Goal: Task Accomplishment & Management: Manage account settings

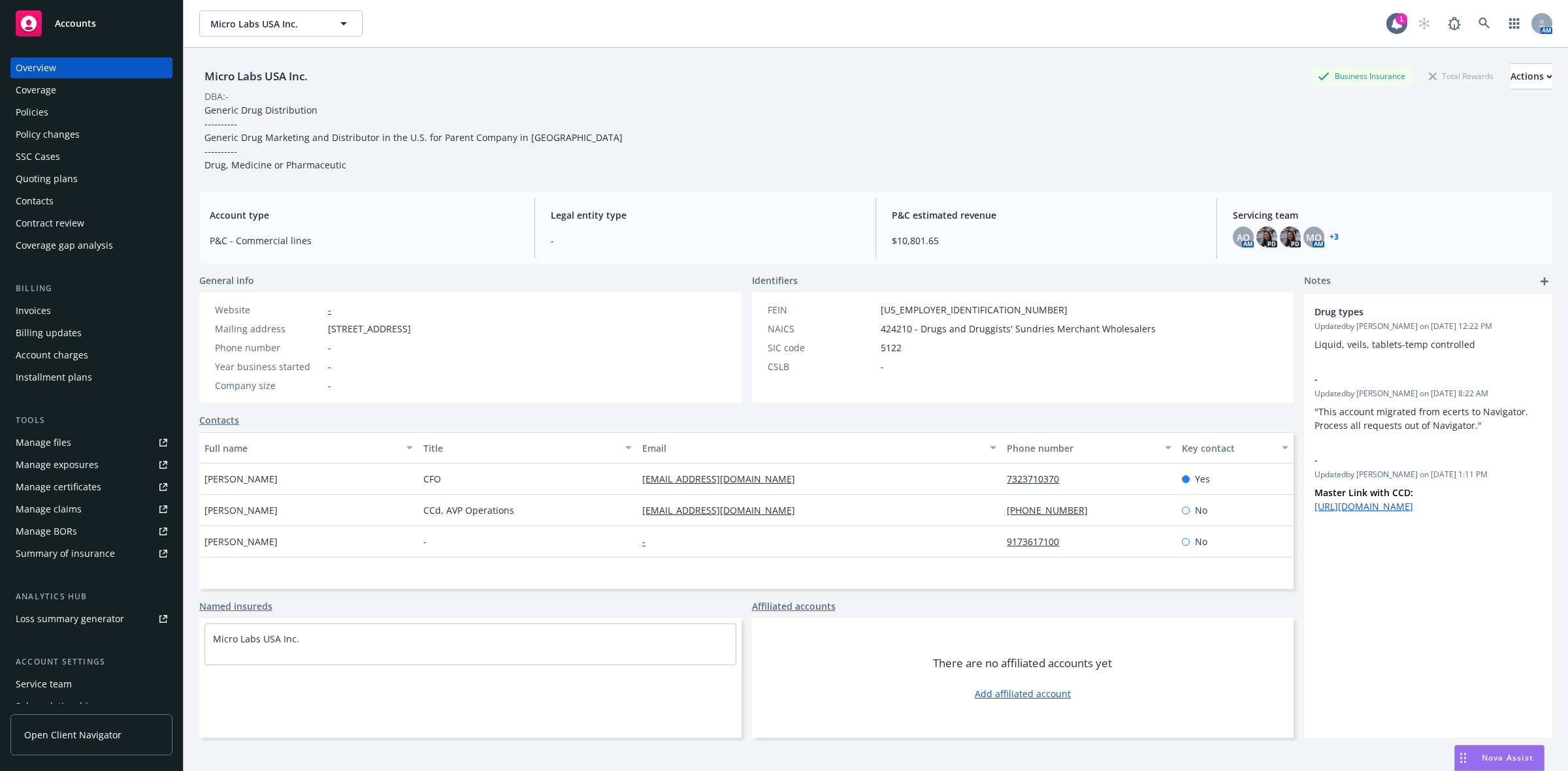
click at [704, 131] on div "Micro Labs USA Inc. Business Insurance Total Rewards Actions DBA: - Generic Dru…" at bounding box center [875, 118] width 1353 height 109
click at [698, 128] on div "Micro Labs USA Inc. Business Insurance Total Rewards Actions DBA: - Generic Dru…" at bounding box center [875, 118] width 1353 height 109
drag, startPoint x: 670, startPoint y: 142, endPoint x: 727, endPoint y: 137, distance: 57.2
click at [711, 138] on div "Micro Labs USA Inc. Business Insurance Total Rewards Actions DBA: - Generic Dru…" at bounding box center [875, 118] width 1353 height 109
drag, startPoint x: 702, startPoint y: 133, endPoint x: 517, endPoint y: 162, distance: 187.3
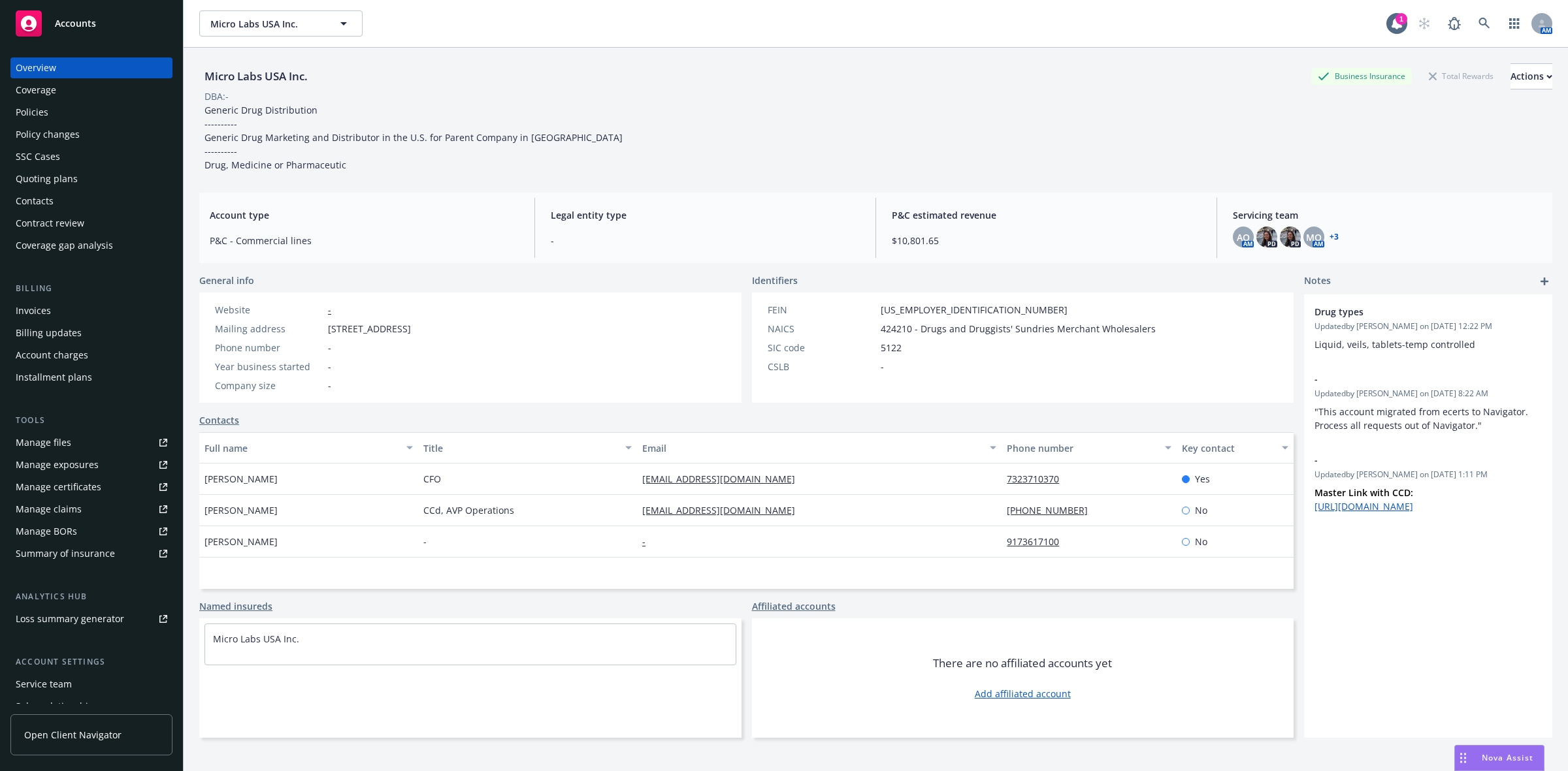
click at [517, 162] on div "Micro Labs USA Inc. Business Insurance Total Rewards Actions DBA: - Generic Dru…" at bounding box center [875, 118] width 1353 height 109
click at [684, 133] on div "Micro Labs USA Inc. Business Insurance Total Rewards Actions DBA: - Generic Dru…" at bounding box center [875, 118] width 1353 height 109
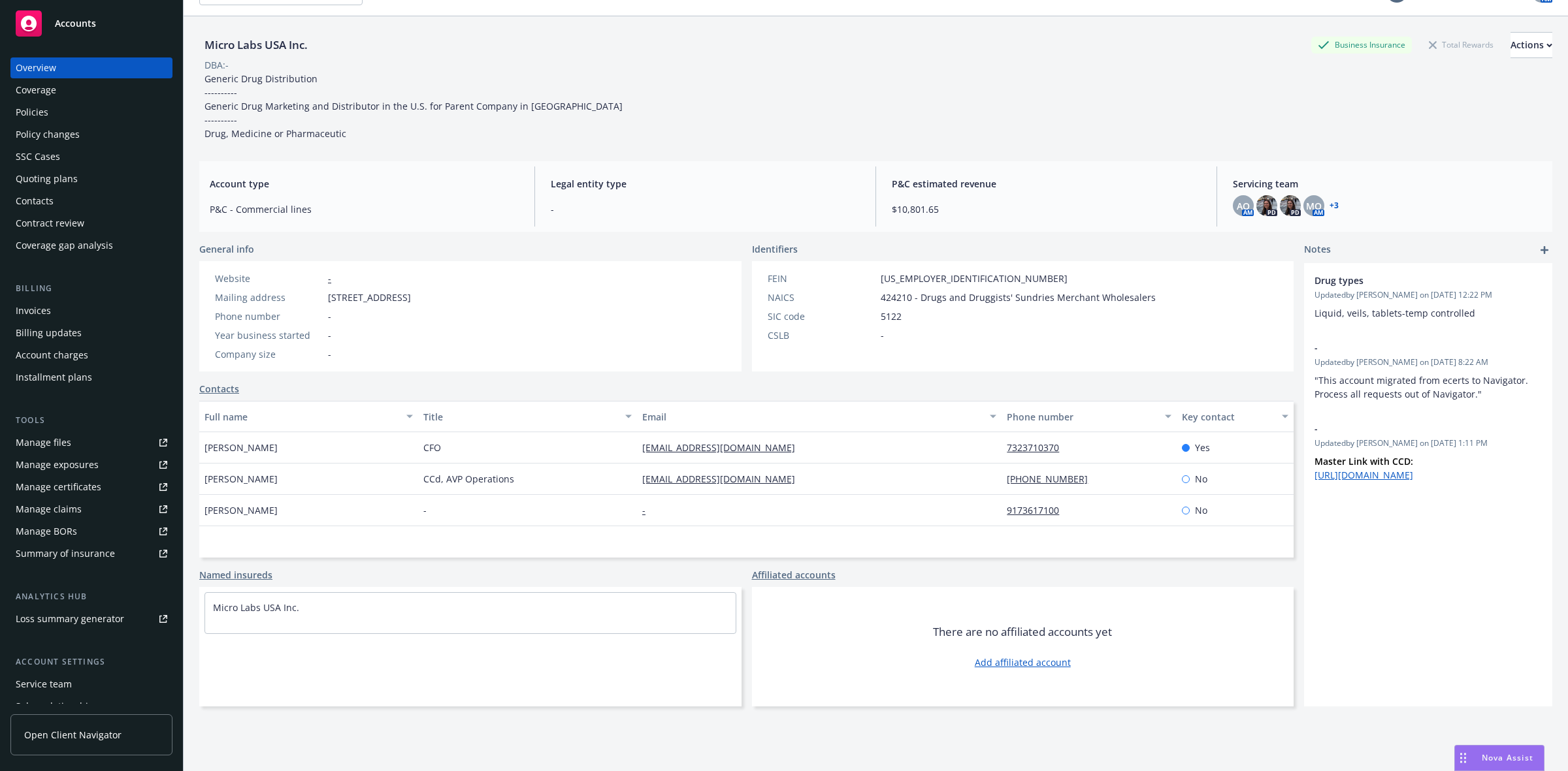
scroll to position [48, 0]
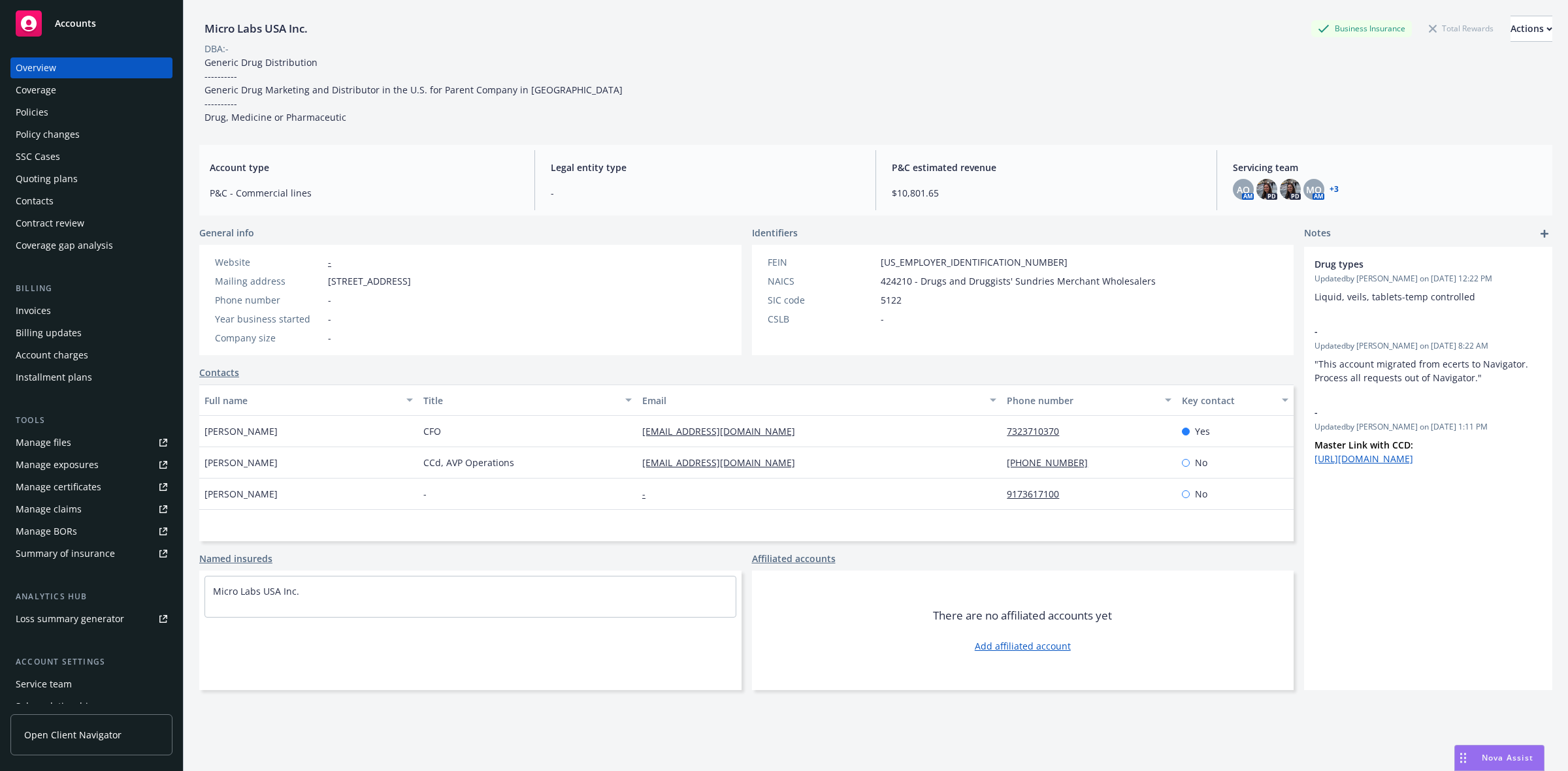
click at [223, 373] on link "Contacts" at bounding box center [219, 372] width 40 height 13
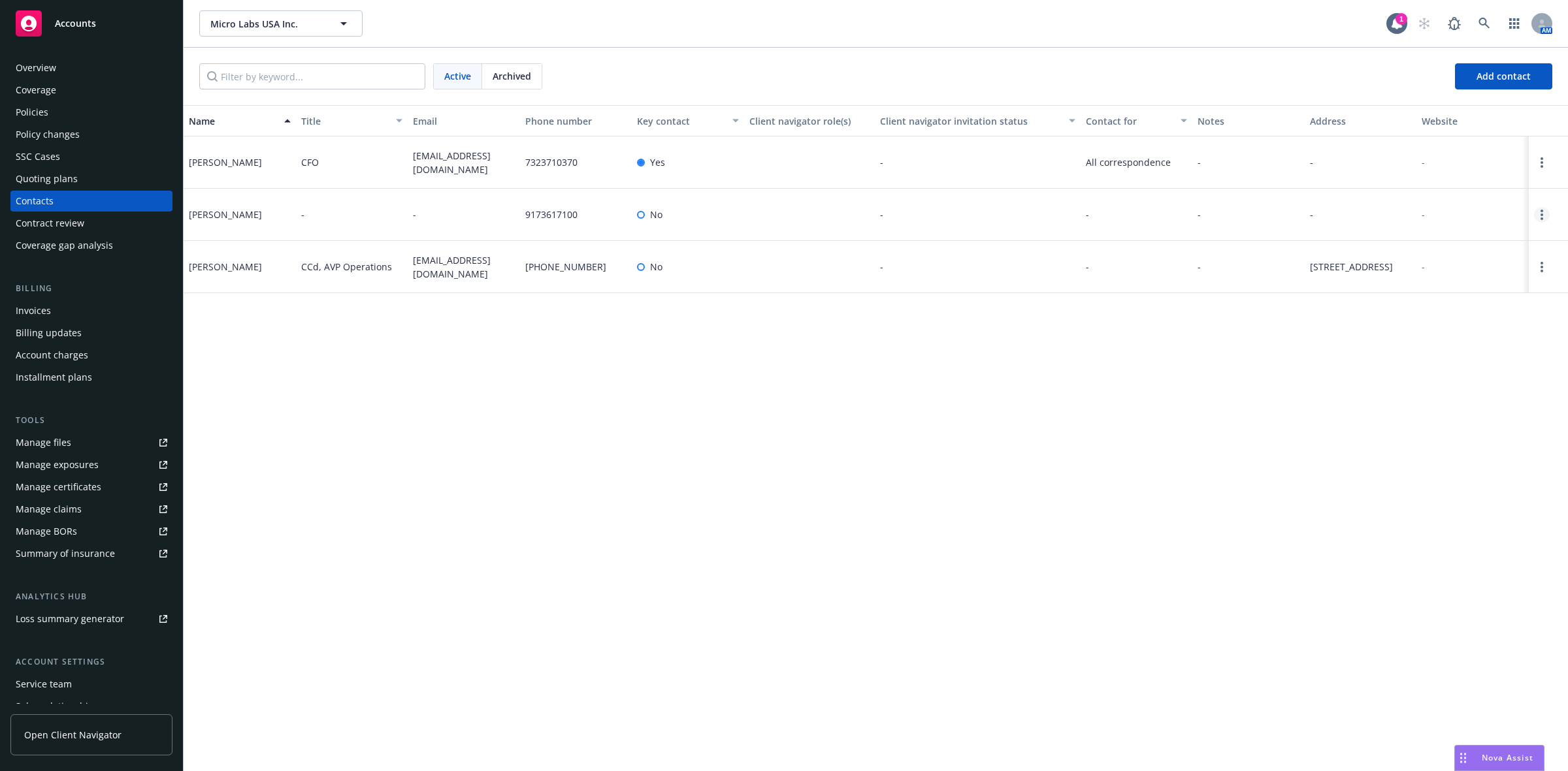
click at [1538, 217] on link "Open options" at bounding box center [1542, 214] width 16 height 16
click at [1455, 145] on link "Edit contact" at bounding box center [1458, 141] width 147 height 26
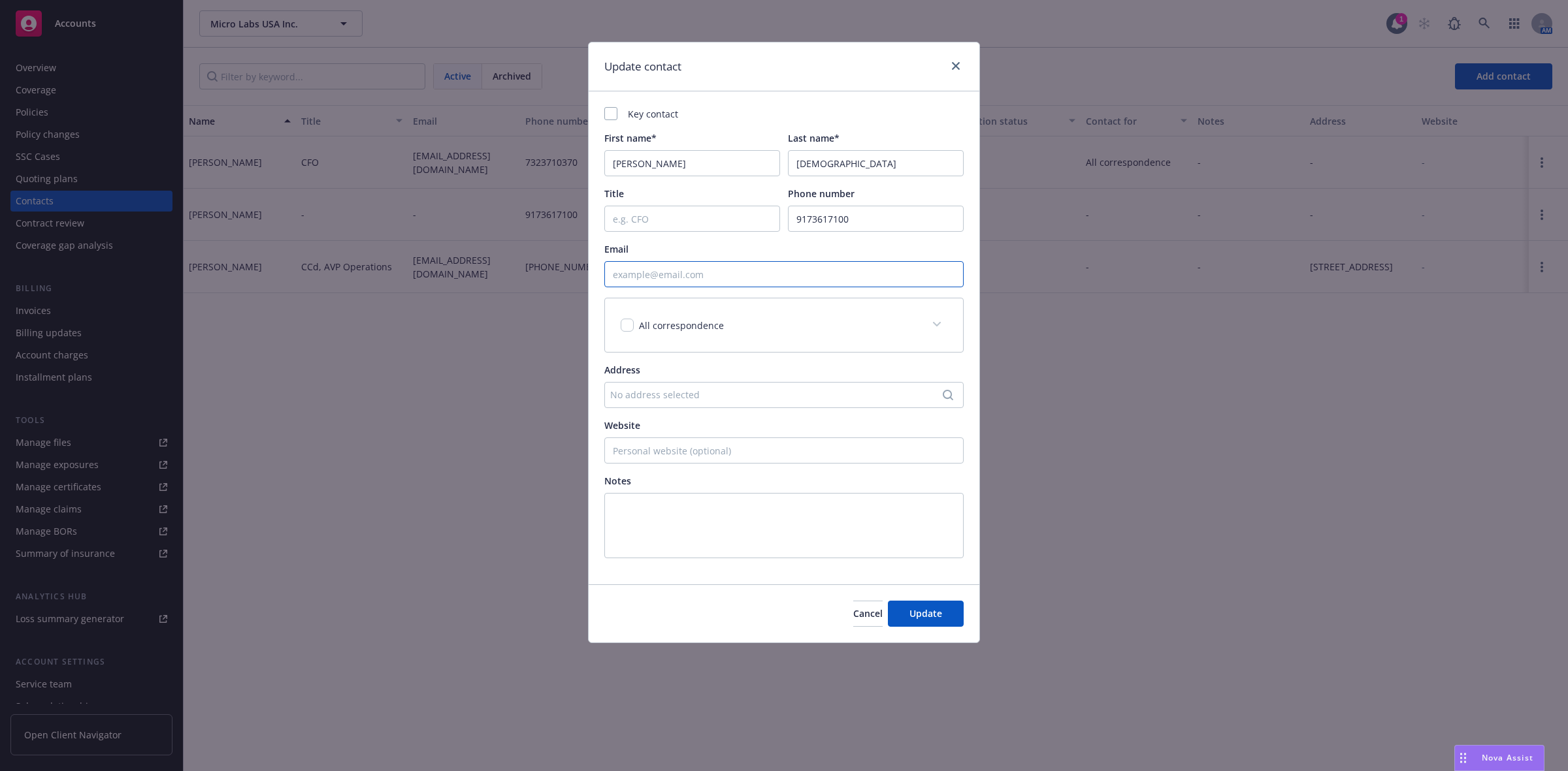
click at [700, 277] on input "Email" at bounding box center [783, 274] width 359 height 26
paste input "girija.jain@microlabs.in"
type input "girija.jain@microlabs.in"
click at [934, 617] on span "Update" at bounding box center [926, 614] width 32 height 13
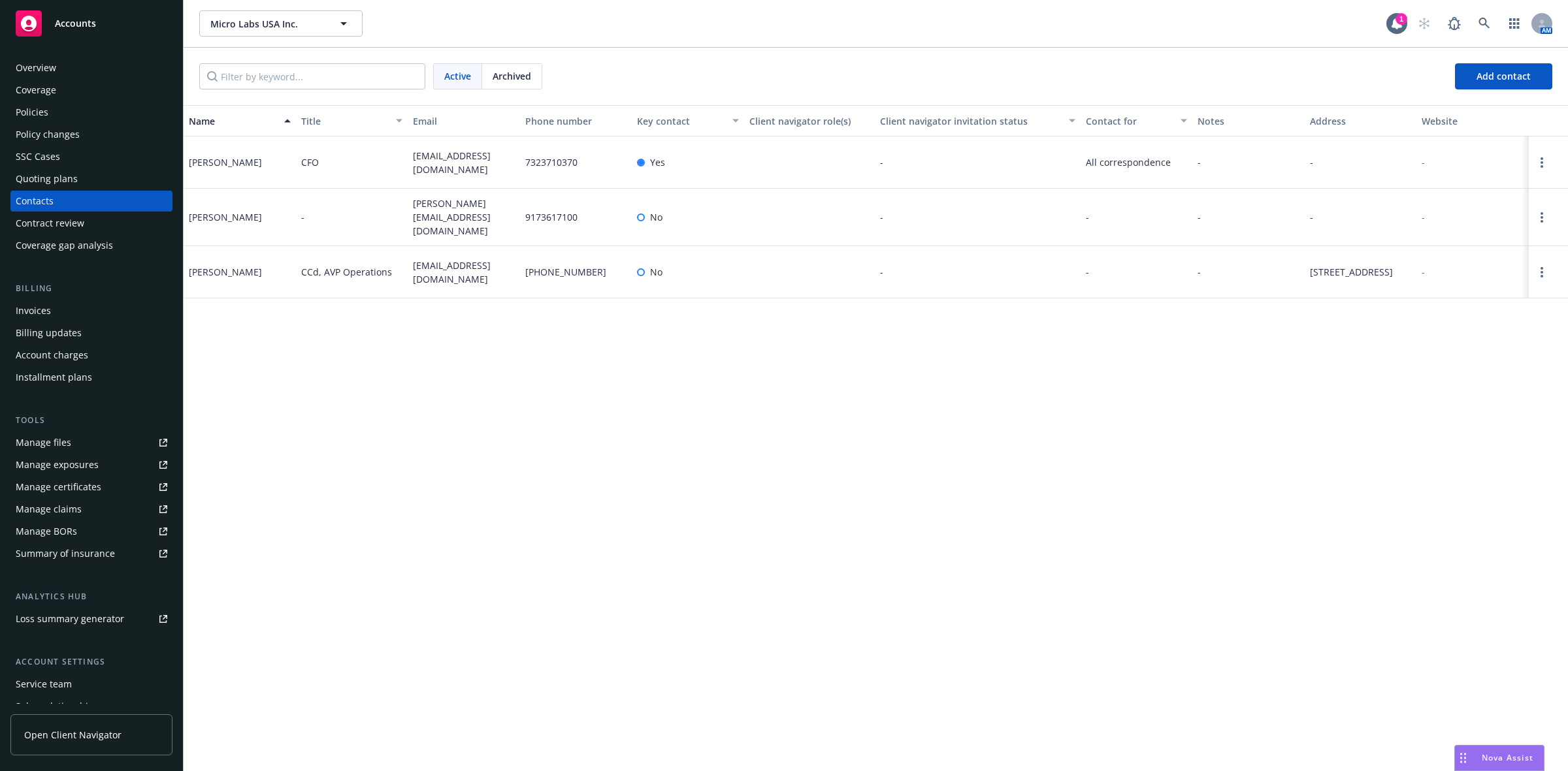
click at [1500, 23] on div "AM" at bounding box center [1482, 23] width 141 height 26
click at [1485, 24] on icon at bounding box center [1484, 23] width 11 height 11
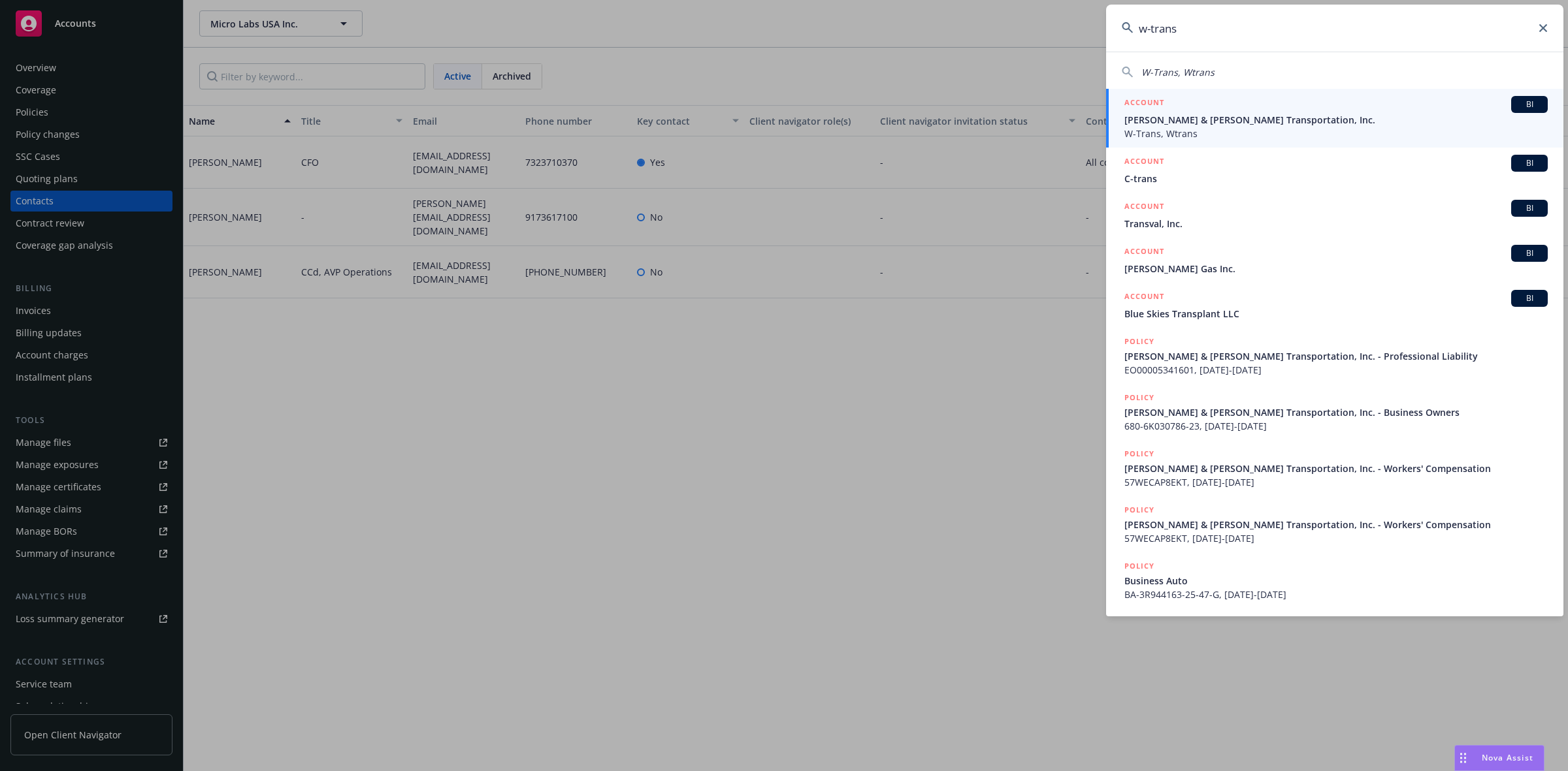
type input "w-trans"
click at [1202, 108] on div "ACCOUNT BI" at bounding box center [1336, 104] width 423 height 17
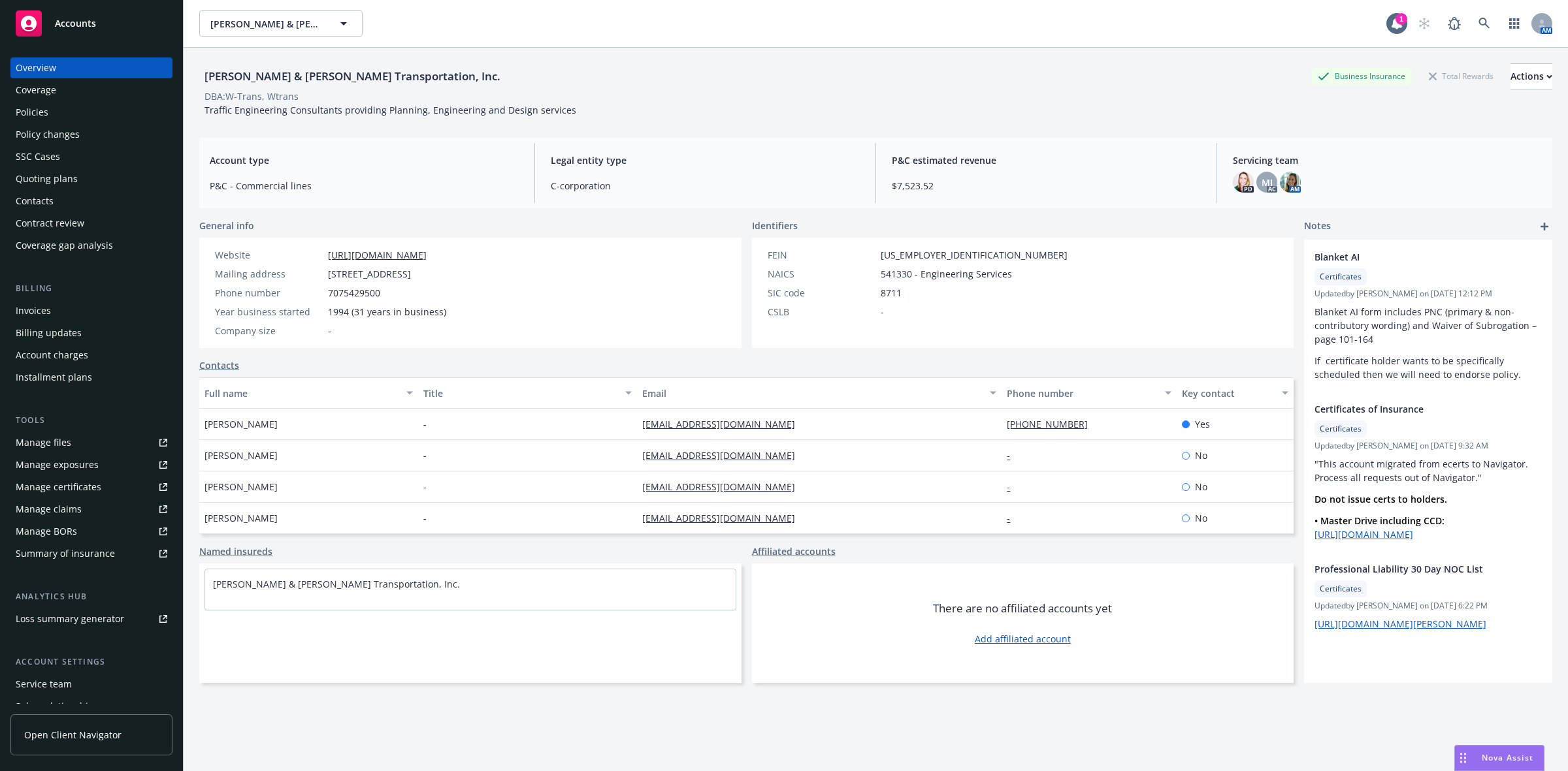
click at [74, 224] on div "Contract review" at bounding box center [49, 224] width 68 height 21
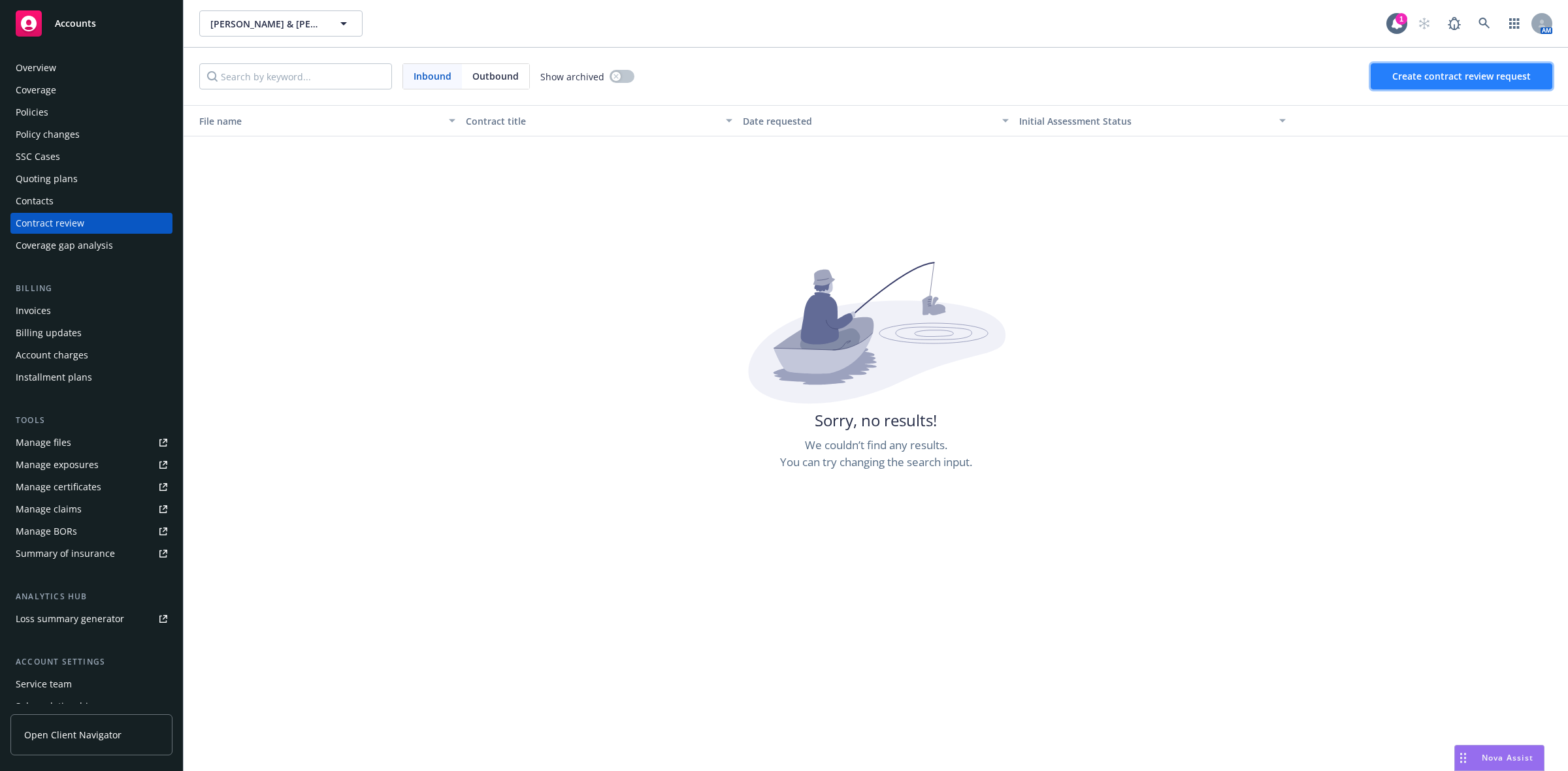
click at [1486, 84] on button "Create contract review request" at bounding box center [1461, 76] width 181 height 26
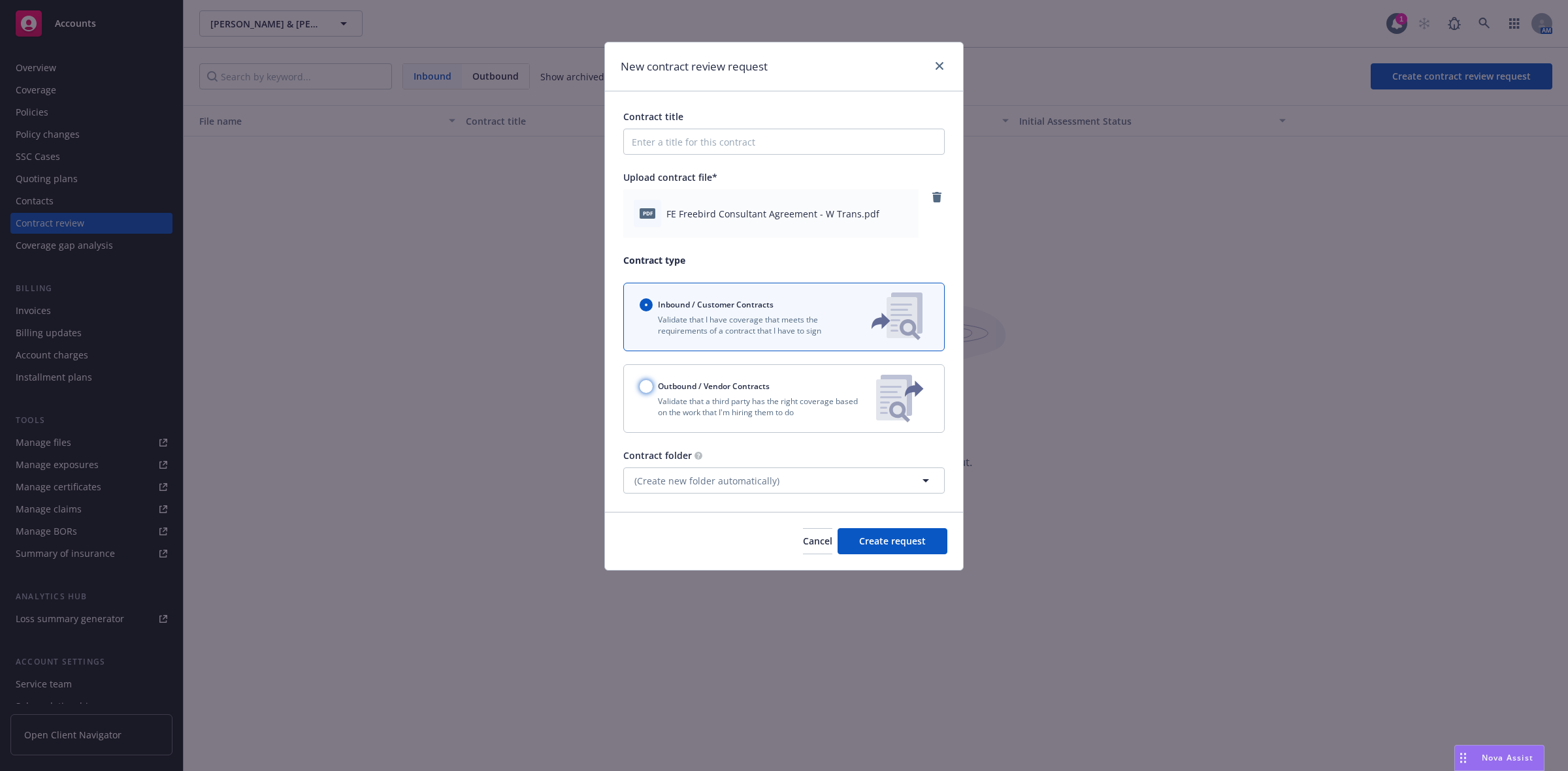
click at [644, 389] on input "Outbound / Vendor Contracts" at bounding box center [646, 387] width 13 height 13
radio input "true"
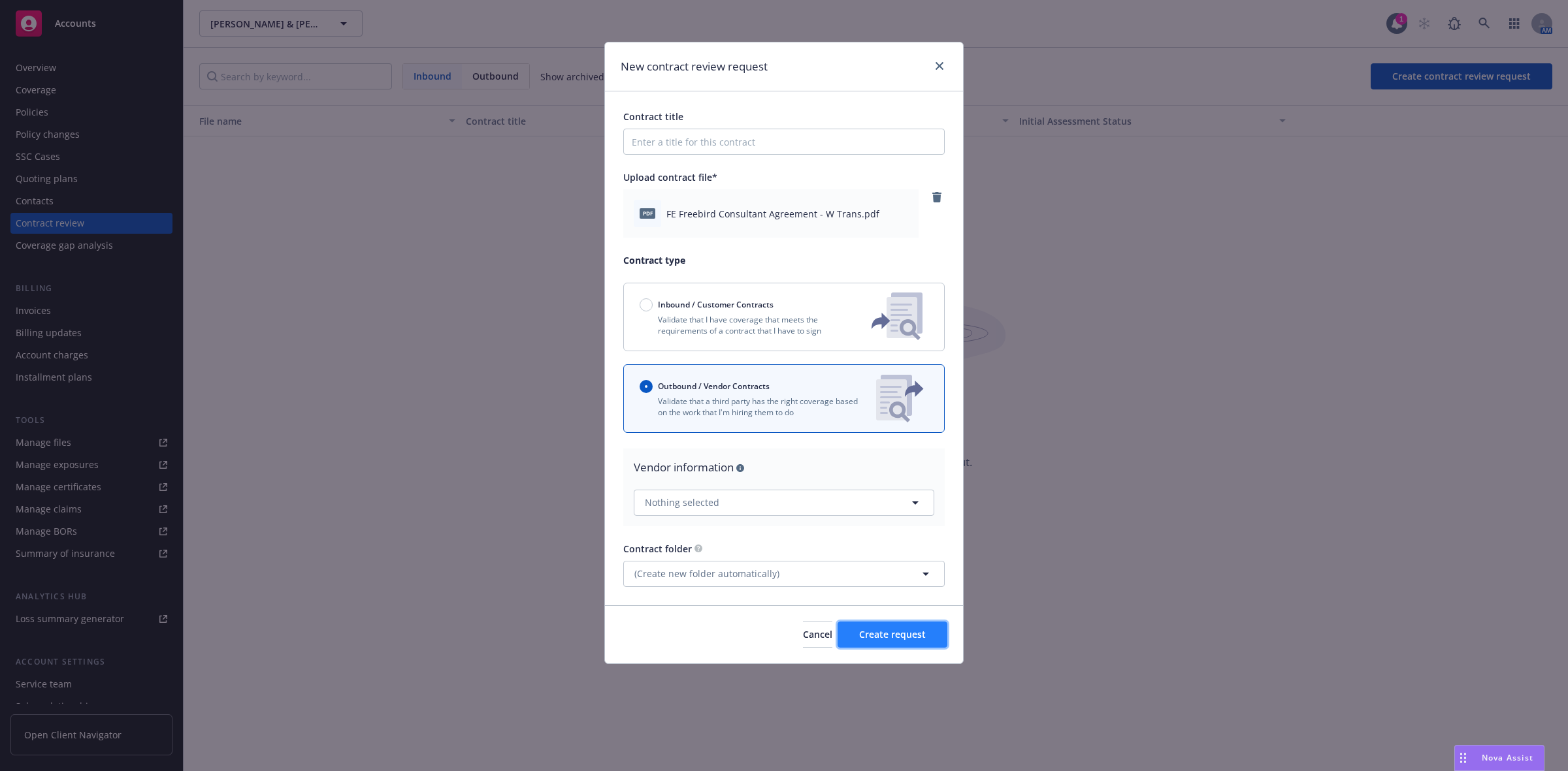
click at [886, 632] on span "Create request" at bounding box center [892, 635] width 66 height 13
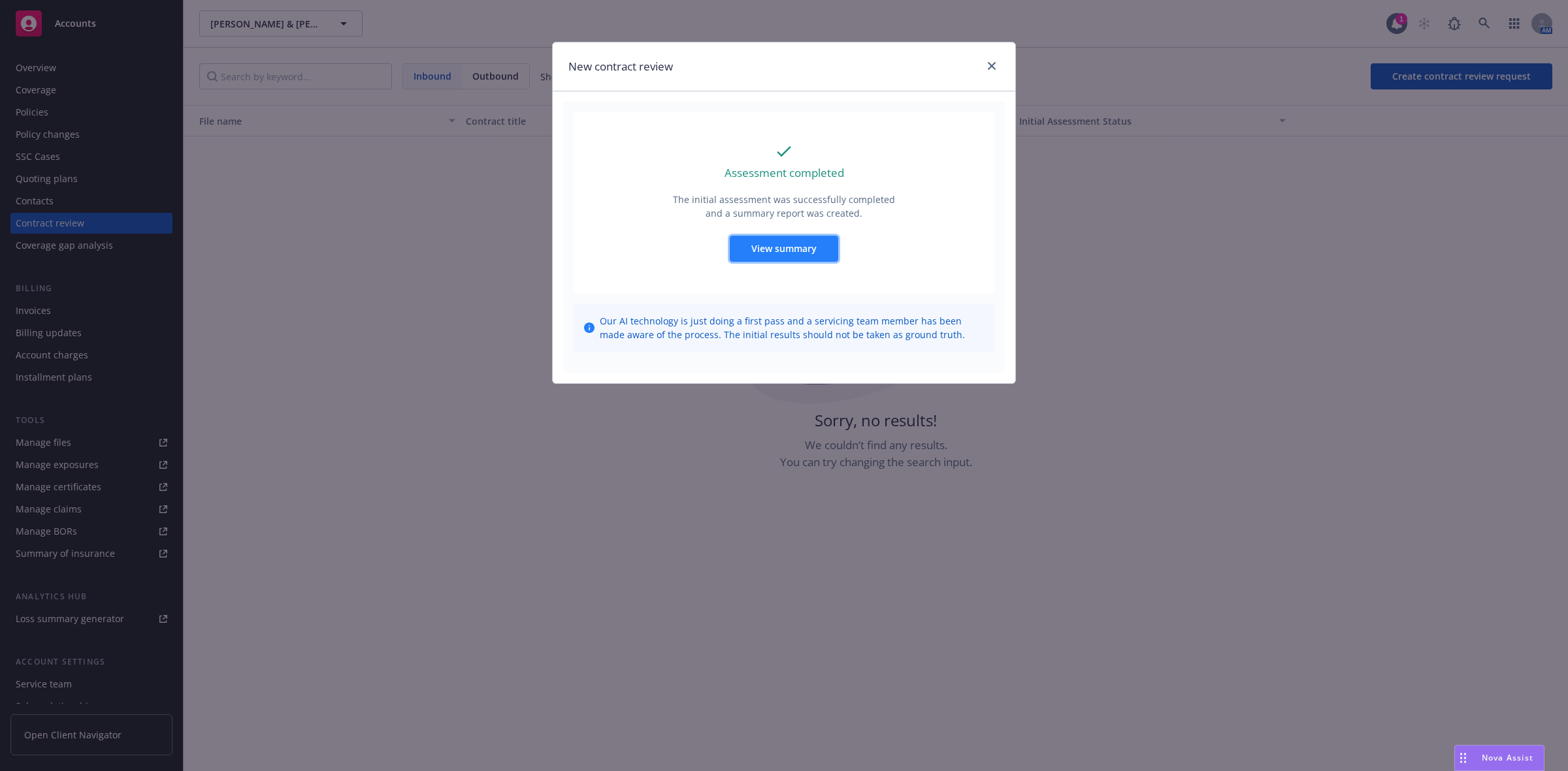
click at [781, 252] on span "View summary" at bounding box center [784, 248] width 66 height 13
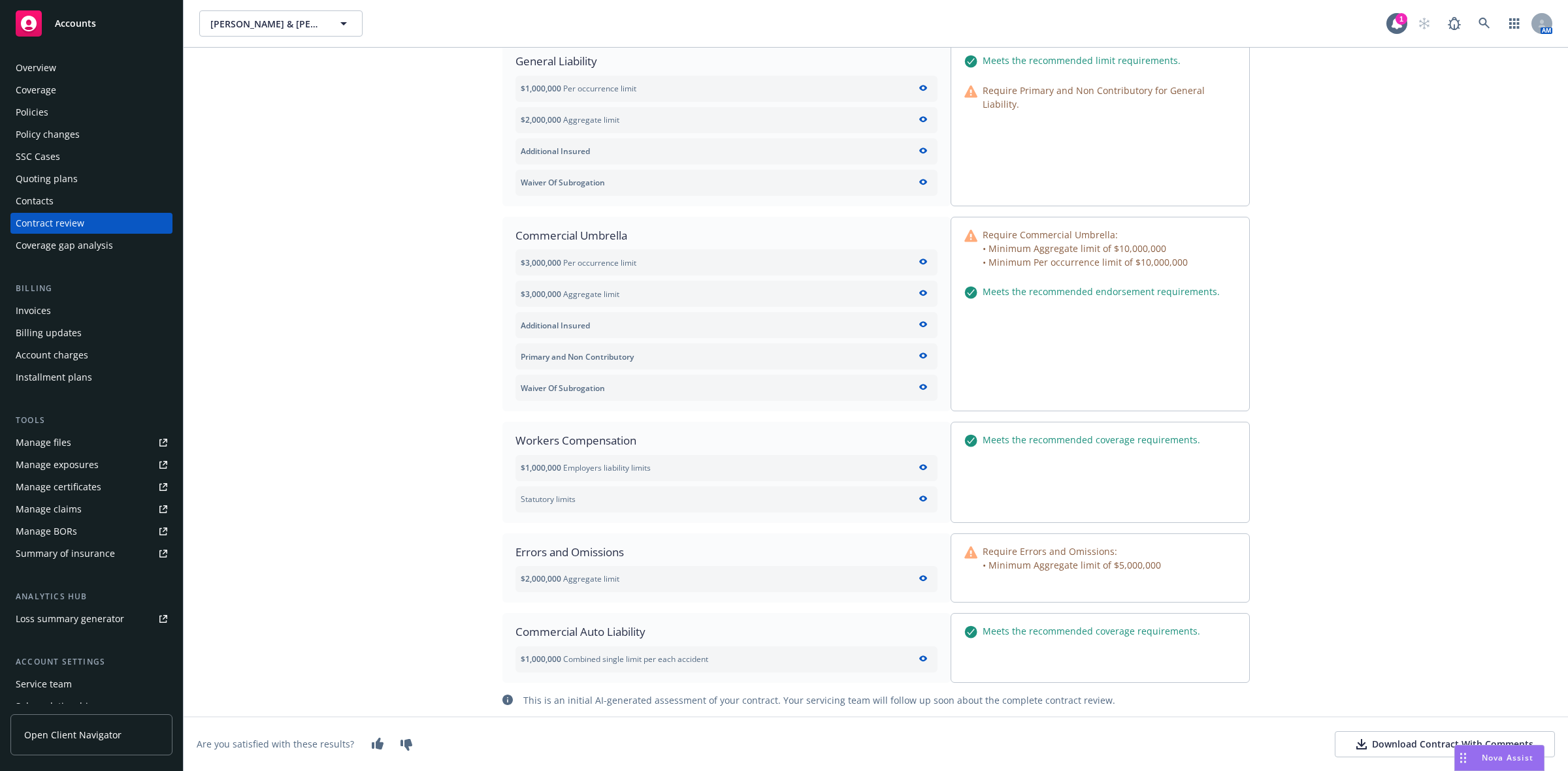
scroll to position [219, 0]
click at [1384, 744] on div "Download Contract With Comments" at bounding box center [1445, 744] width 177 height 13
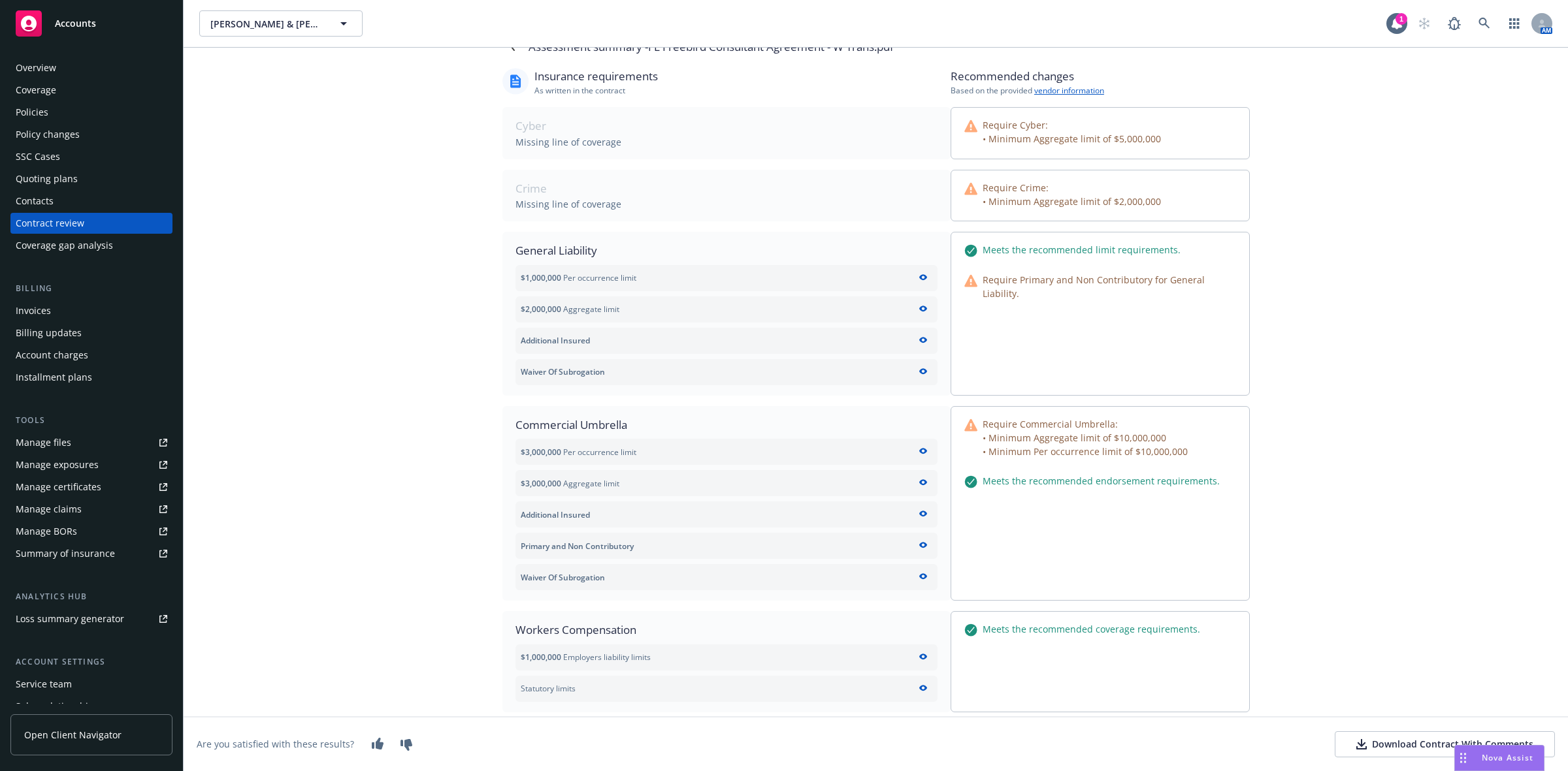
scroll to position [0, 0]
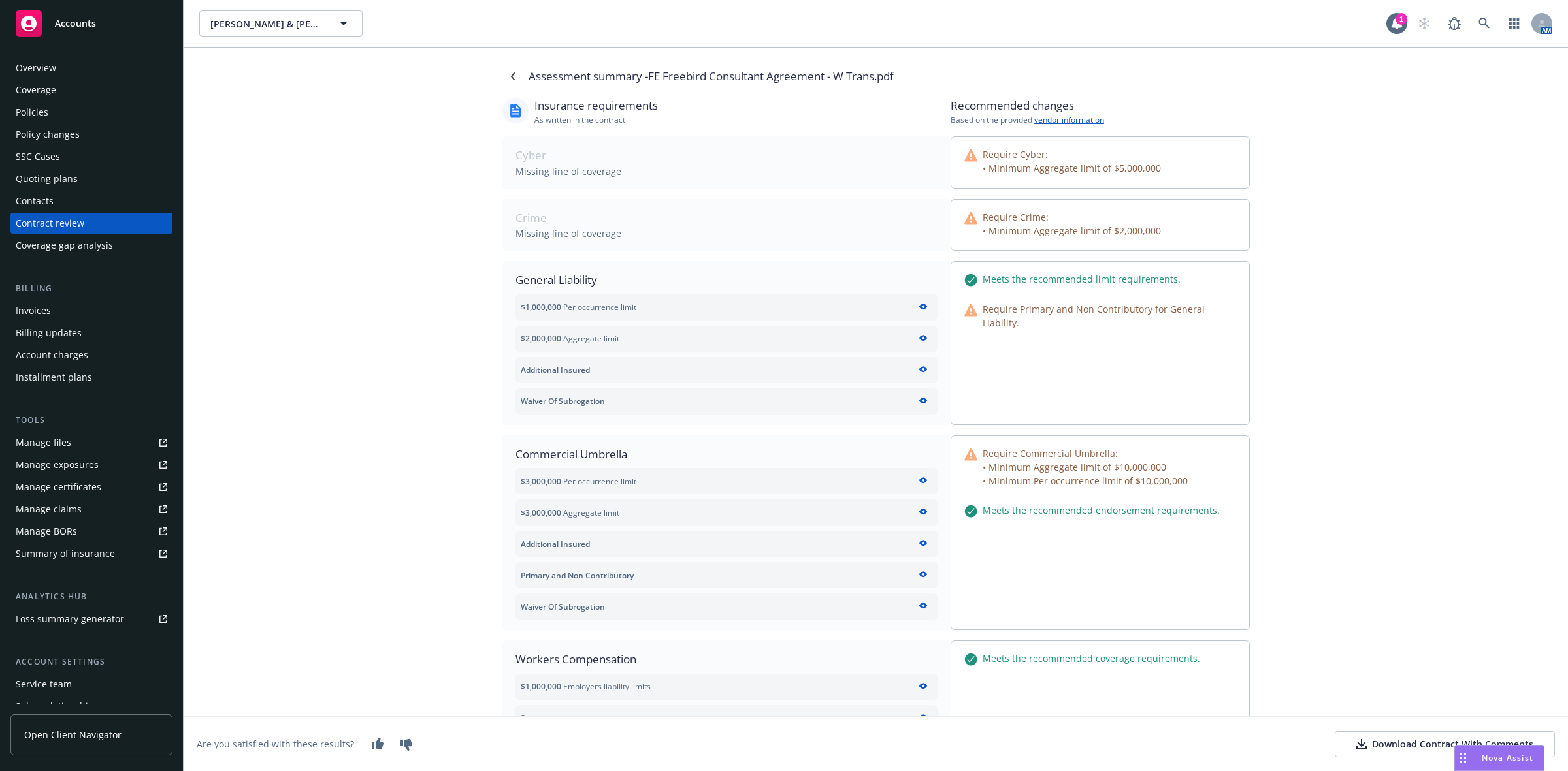
click at [40, 217] on div "Contract review" at bounding box center [49, 224] width 68 height 21
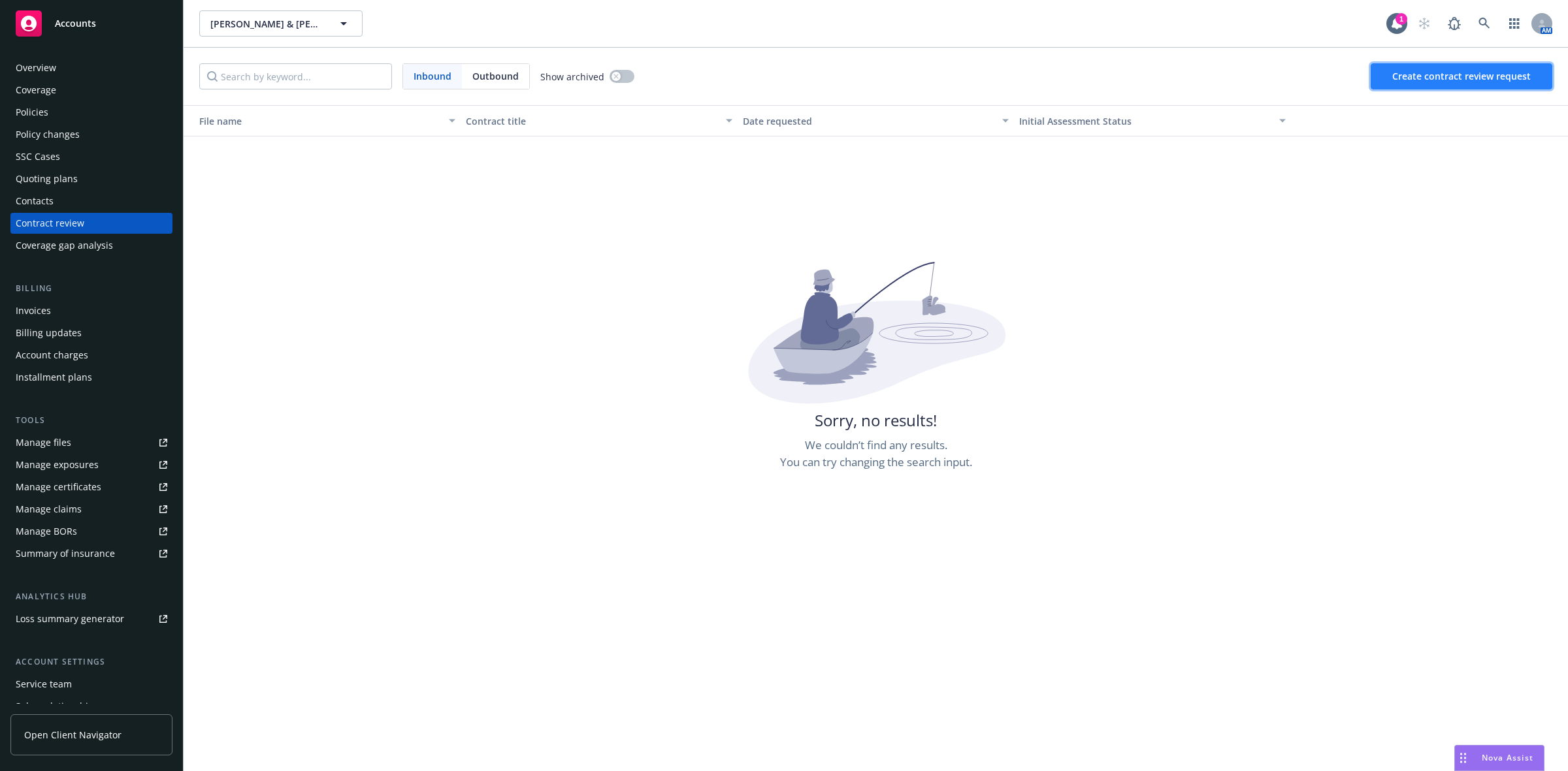
click at [1404, 76] on span "Create contract review request" at bounding box center [1461, 76] width 138 height 13
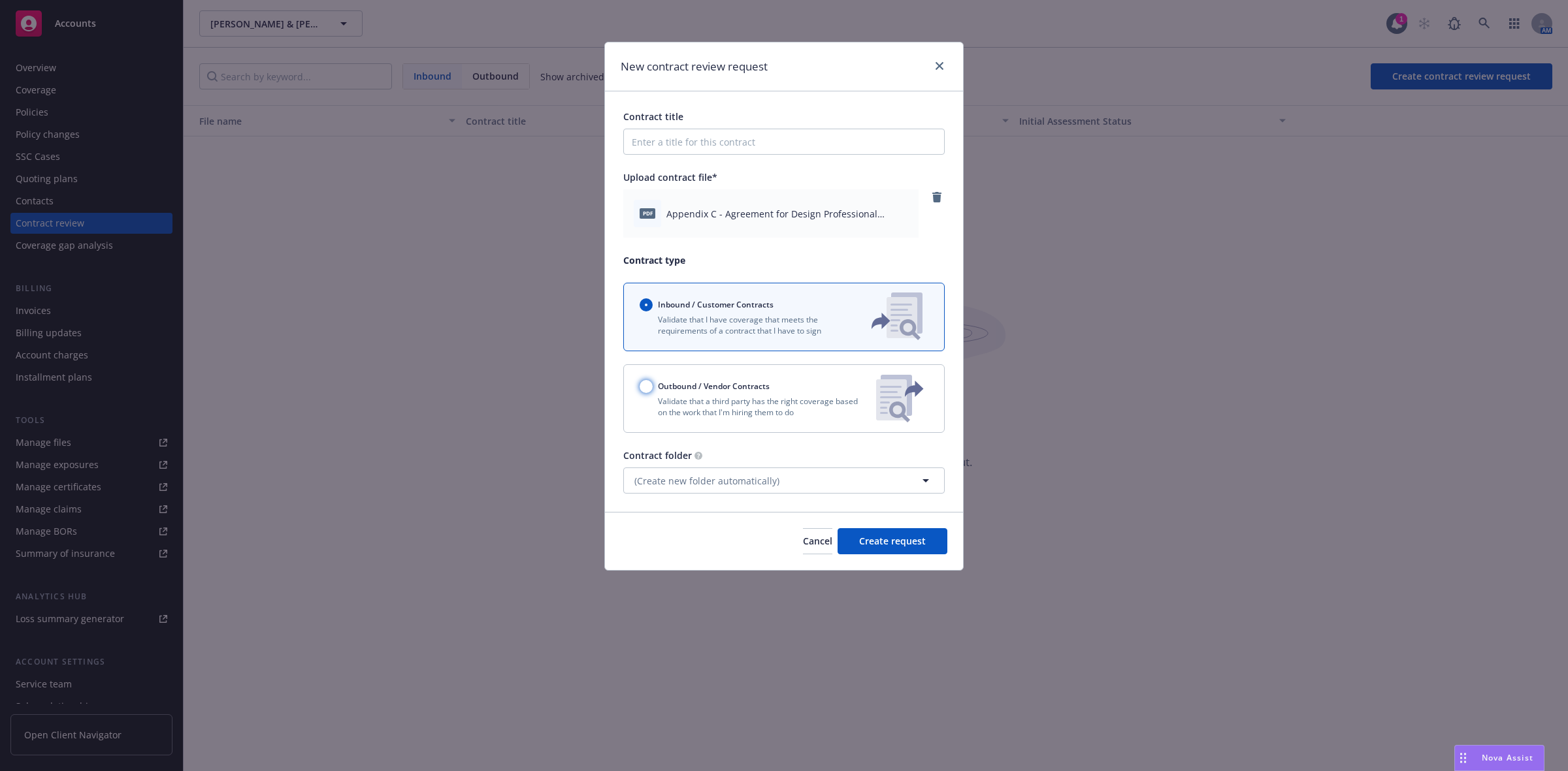
click at [648, 384] on input "Outbound / Vendor Contracts" at bounding box center [646, 387] width 13 height 13
radio input "true"
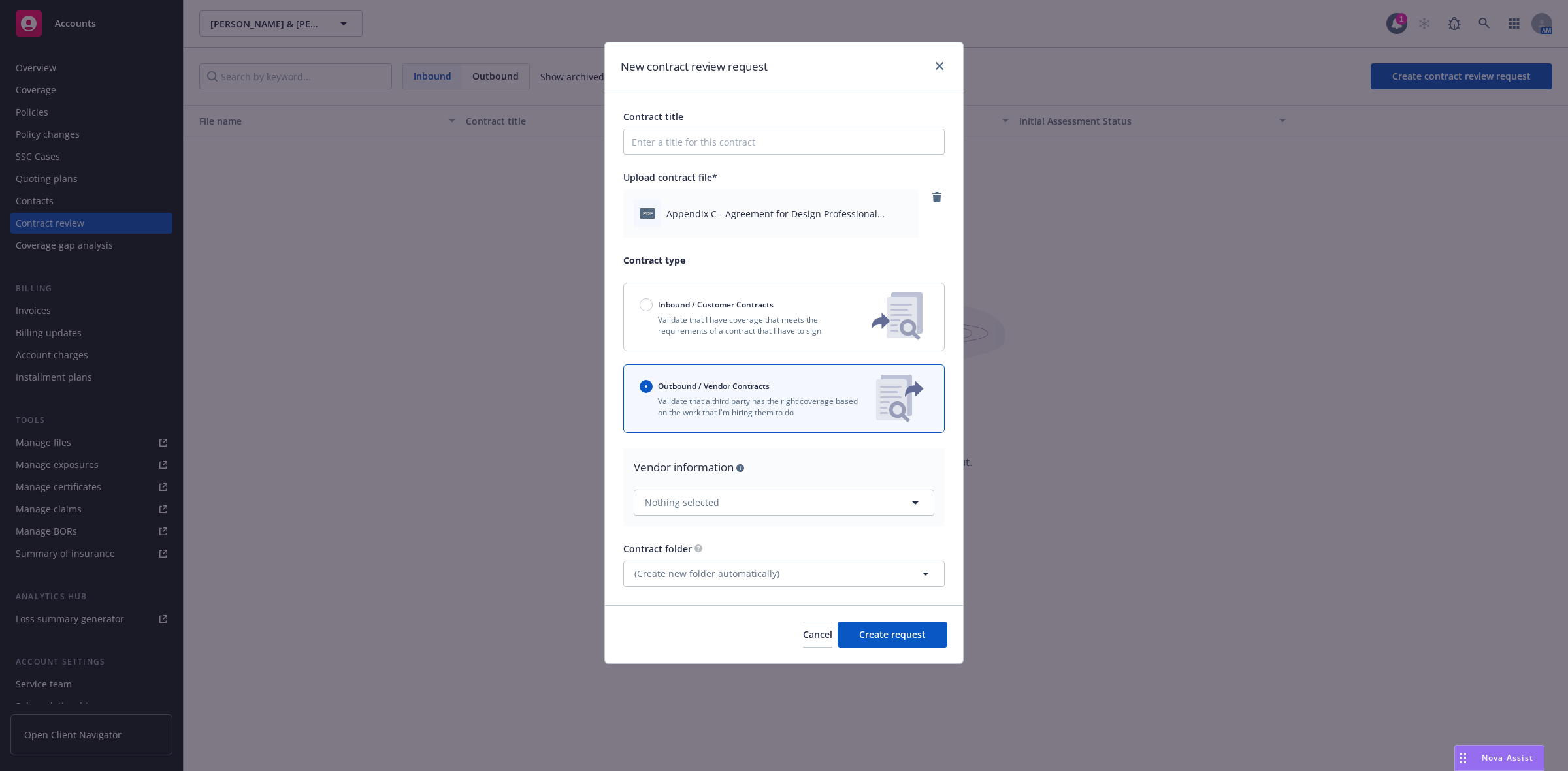
click at [879, 651] on div "Cancel Create request" at bounding box center [783, 634] width 358 height 58
click at [879, 631] on span "Create request" at bounding box center [892, 635] width 66 height 13
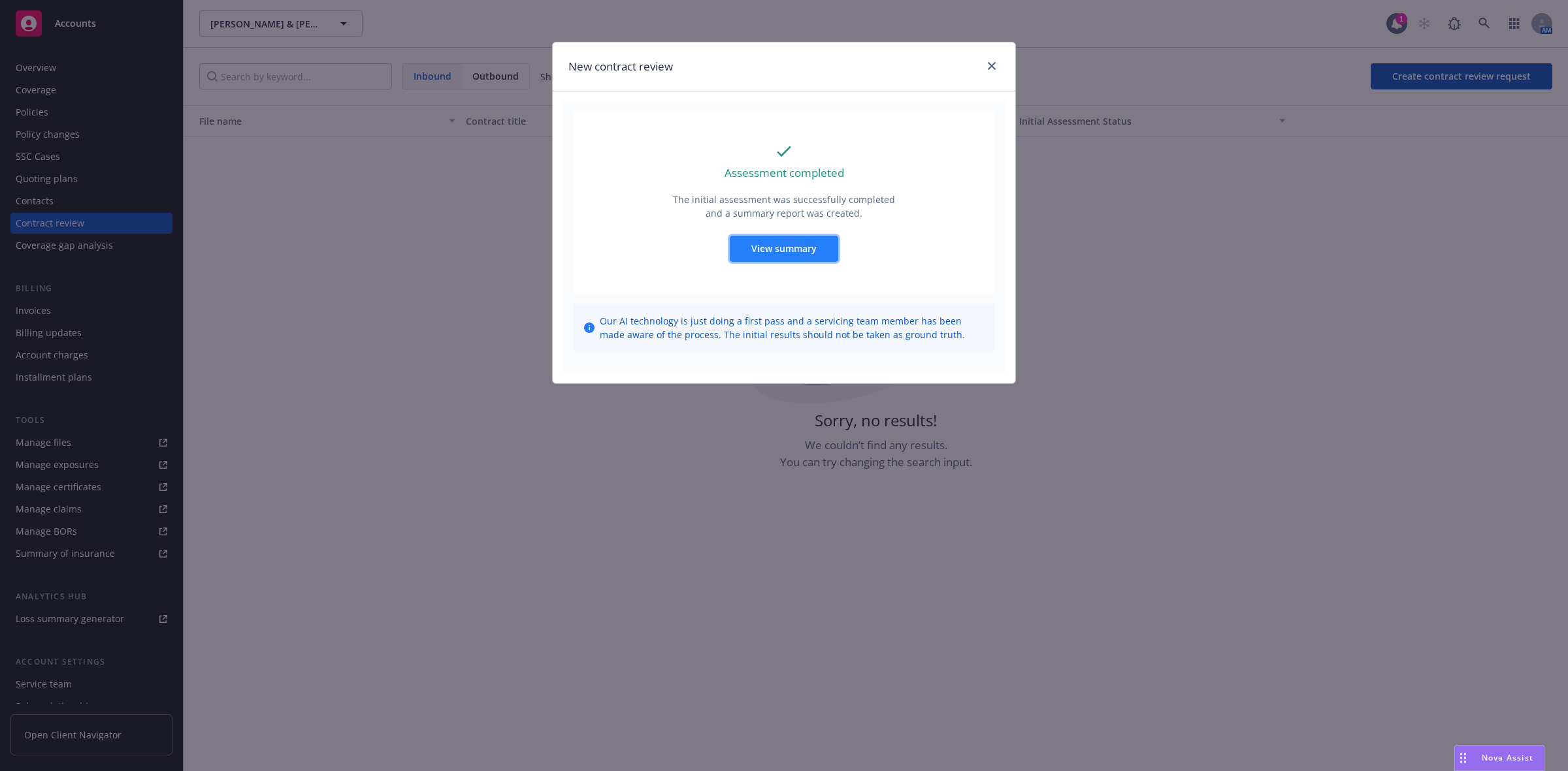
click at [766, 250] on span "View summary" at bounding box center [784, 248] width 66 height 13
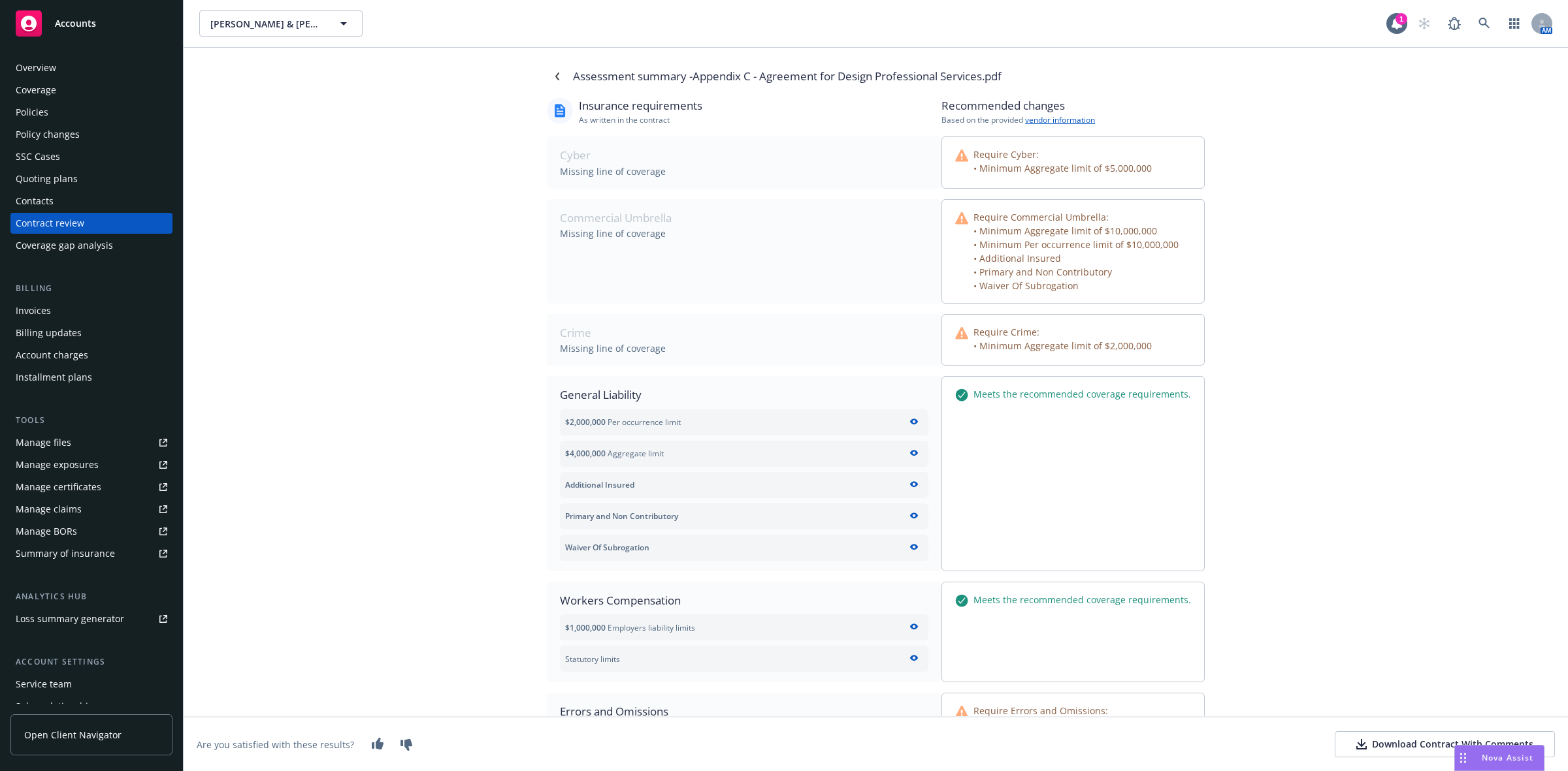
click at [1379, 749] on div "Download Contract With Comments" at bounding box center [1445, 744] width 177 height 13
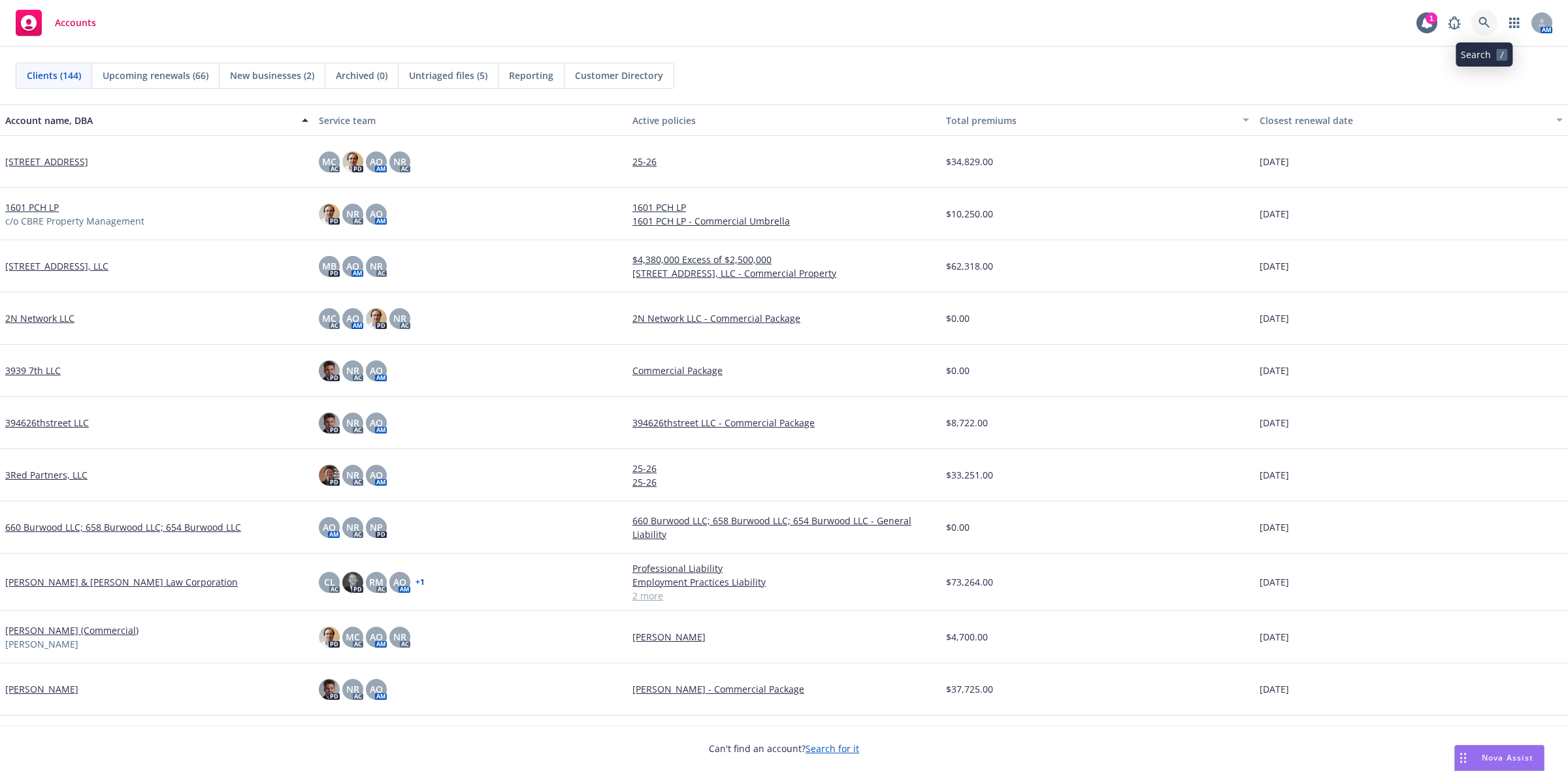
click at [1480, 22] on icon at bounding box center [1484, 23] width 11 height 11
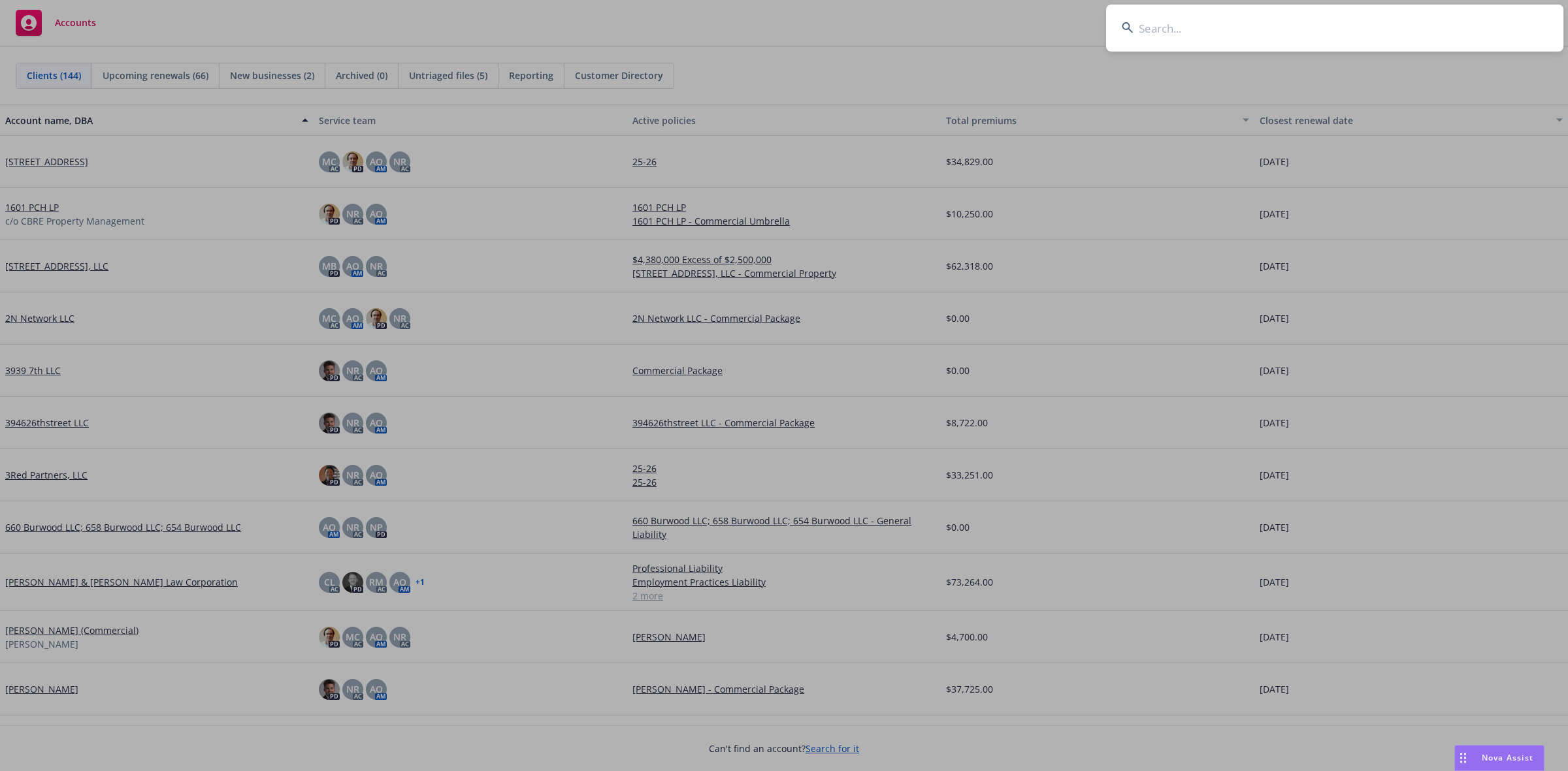
click at [1286, 37] on input at bounding box center [1334, 28] width 457 height 47
paste input "Theresa Hessling Charter School"
type input "Theresa Hessling Charter School"
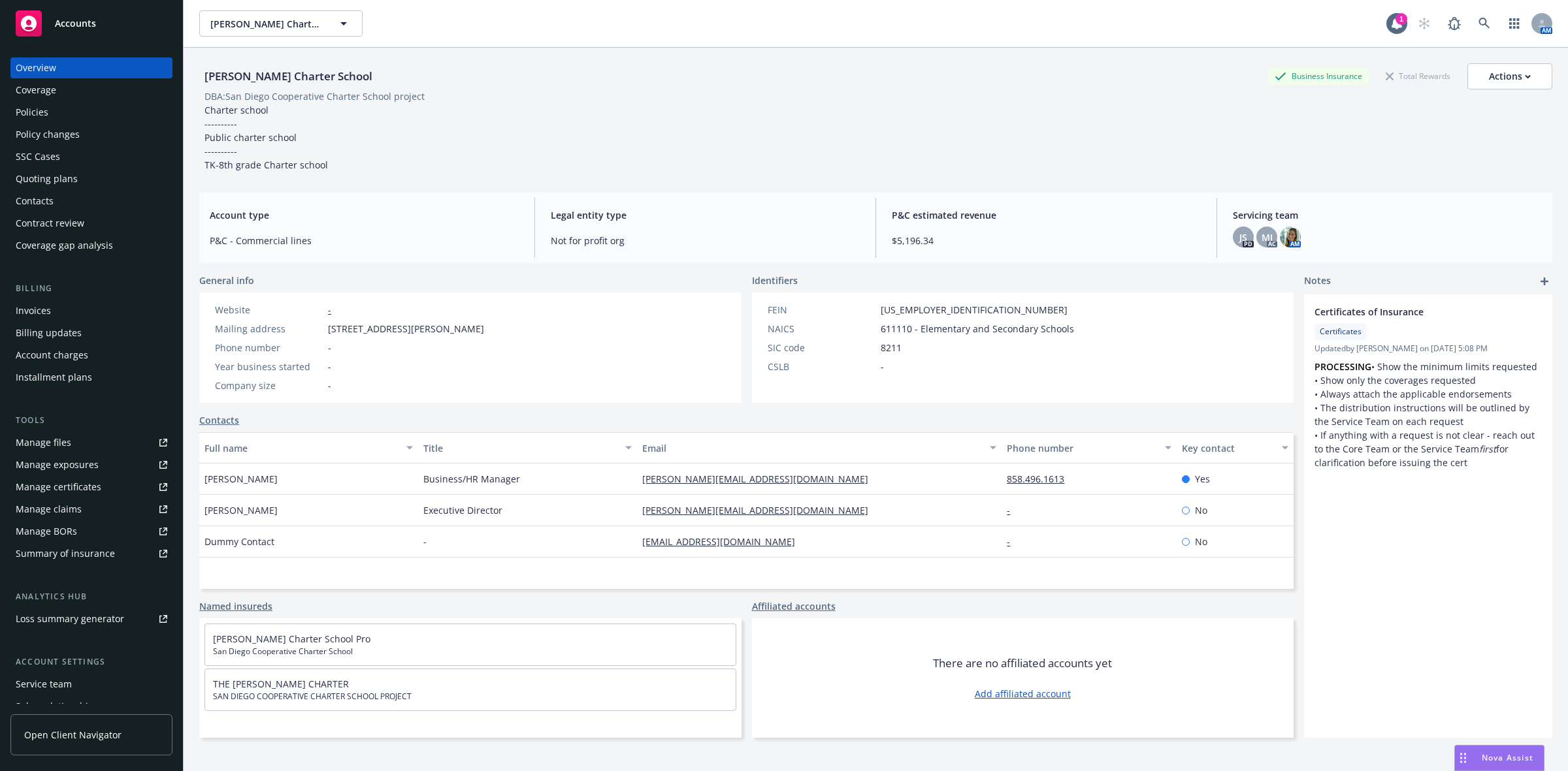
click at [56, 178] on div "Quoting plans" at bounding box center [47, 179] width 62 height 21
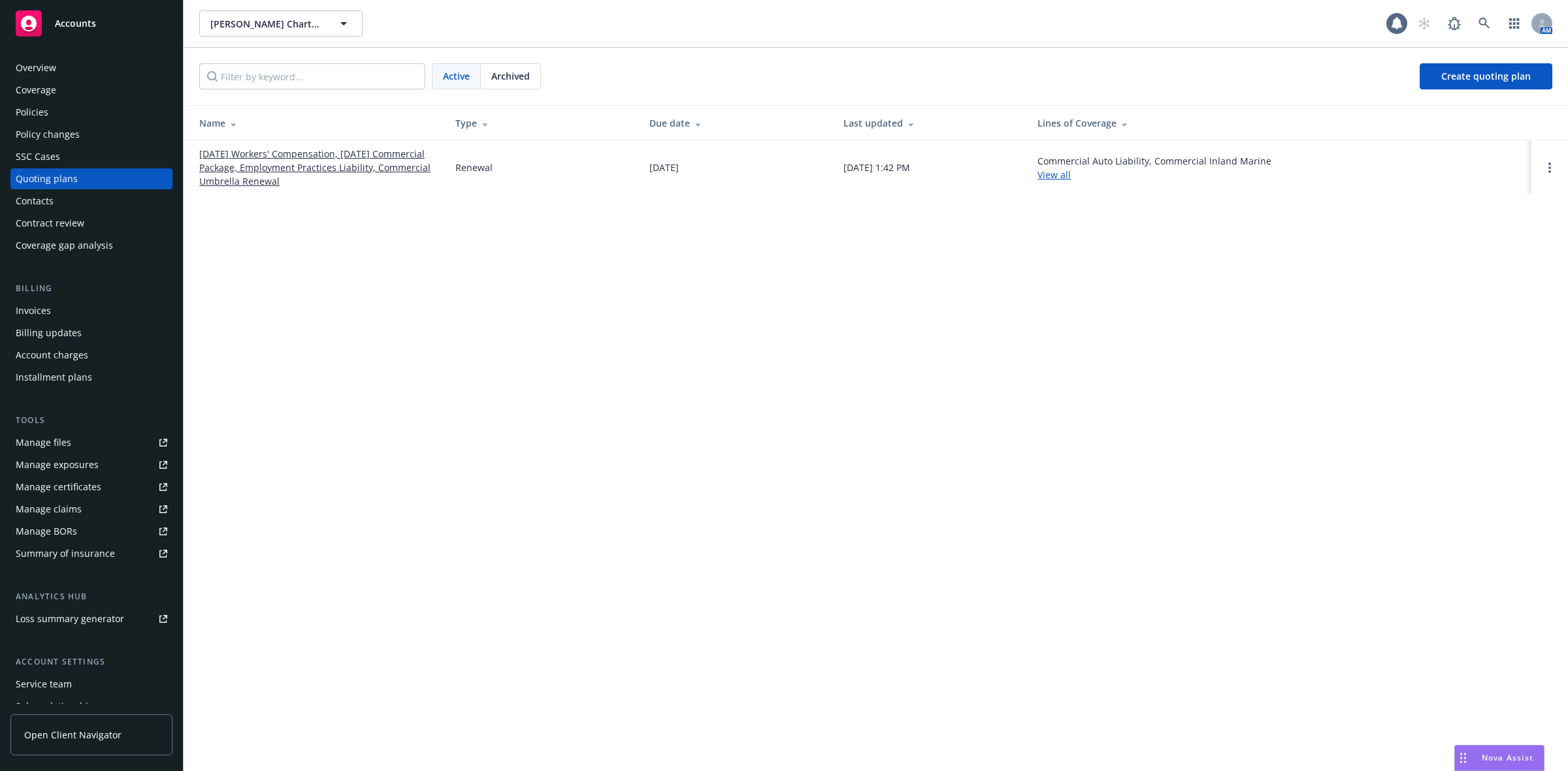
click at [250, 181] on link "08/01/25 Workers' Compensation, 08/20/25 Commercial Package, Employment Practic…" at bounding box center [316, 167] width 235 height 41
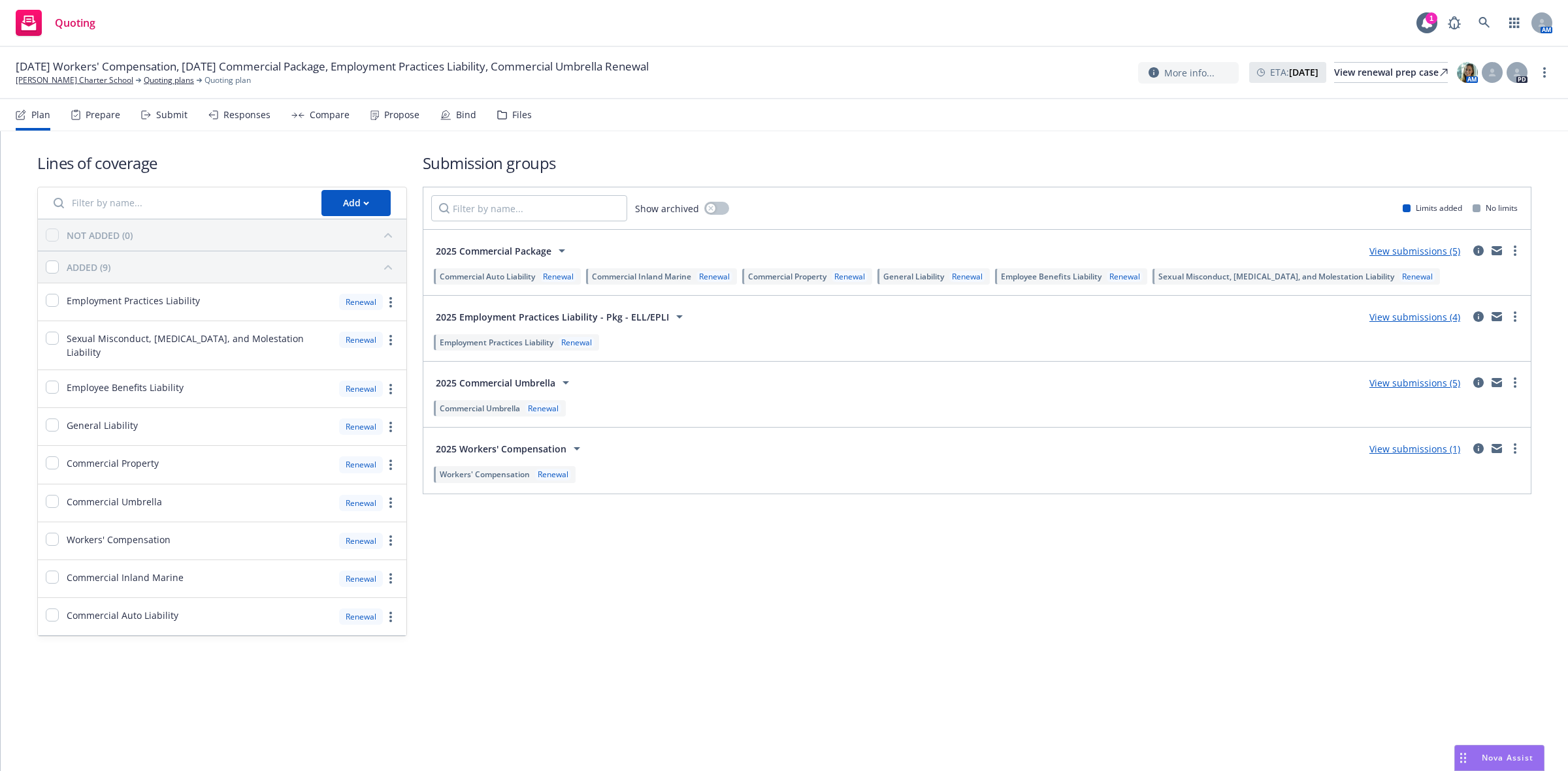
click at [98, 114] on div "Prepare" at bounding box center [102, 115] width 35 height 11
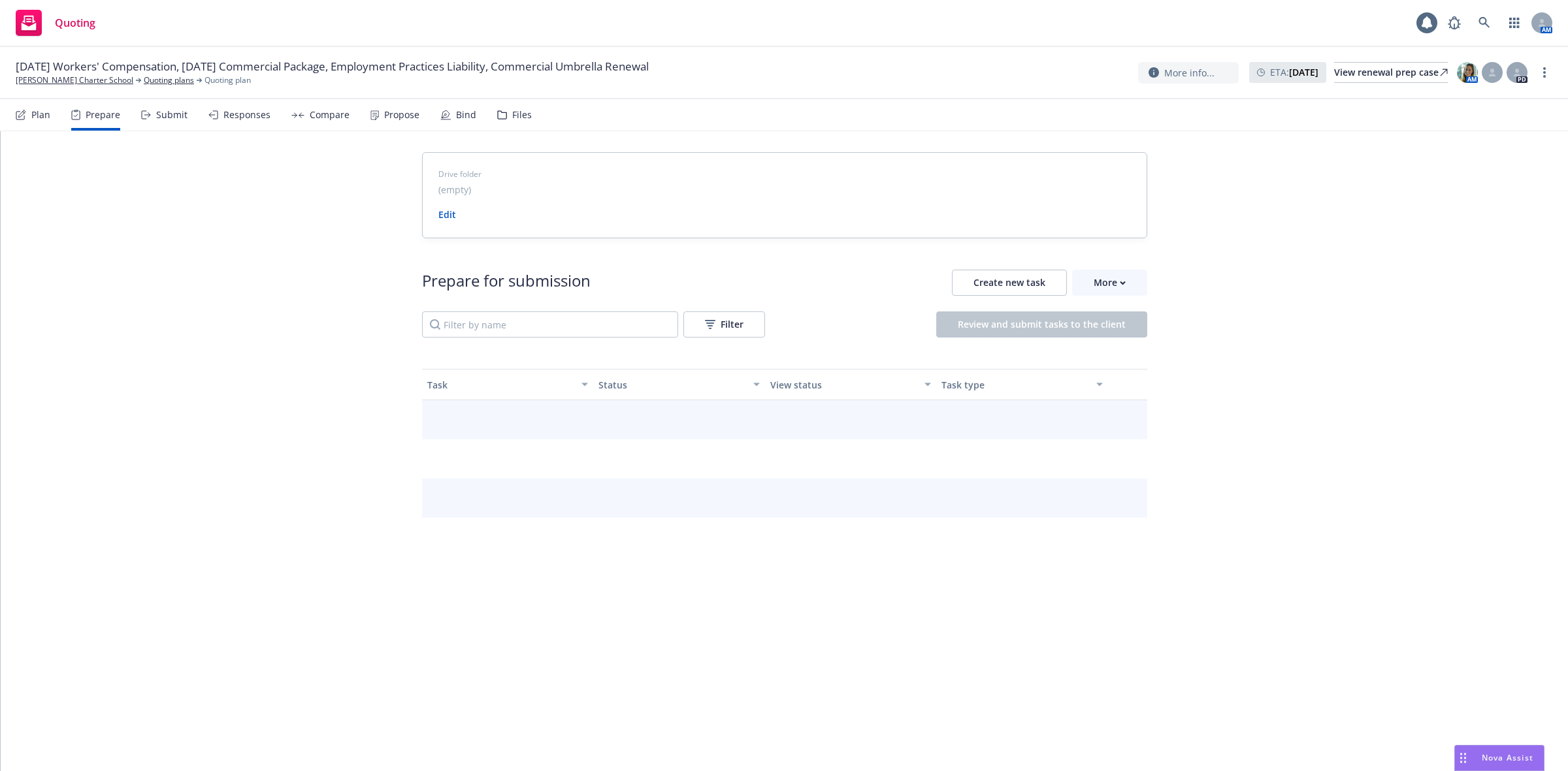
click at [163, 106] on div "Submit" at bounding box center [164, 115] width 47 height 31
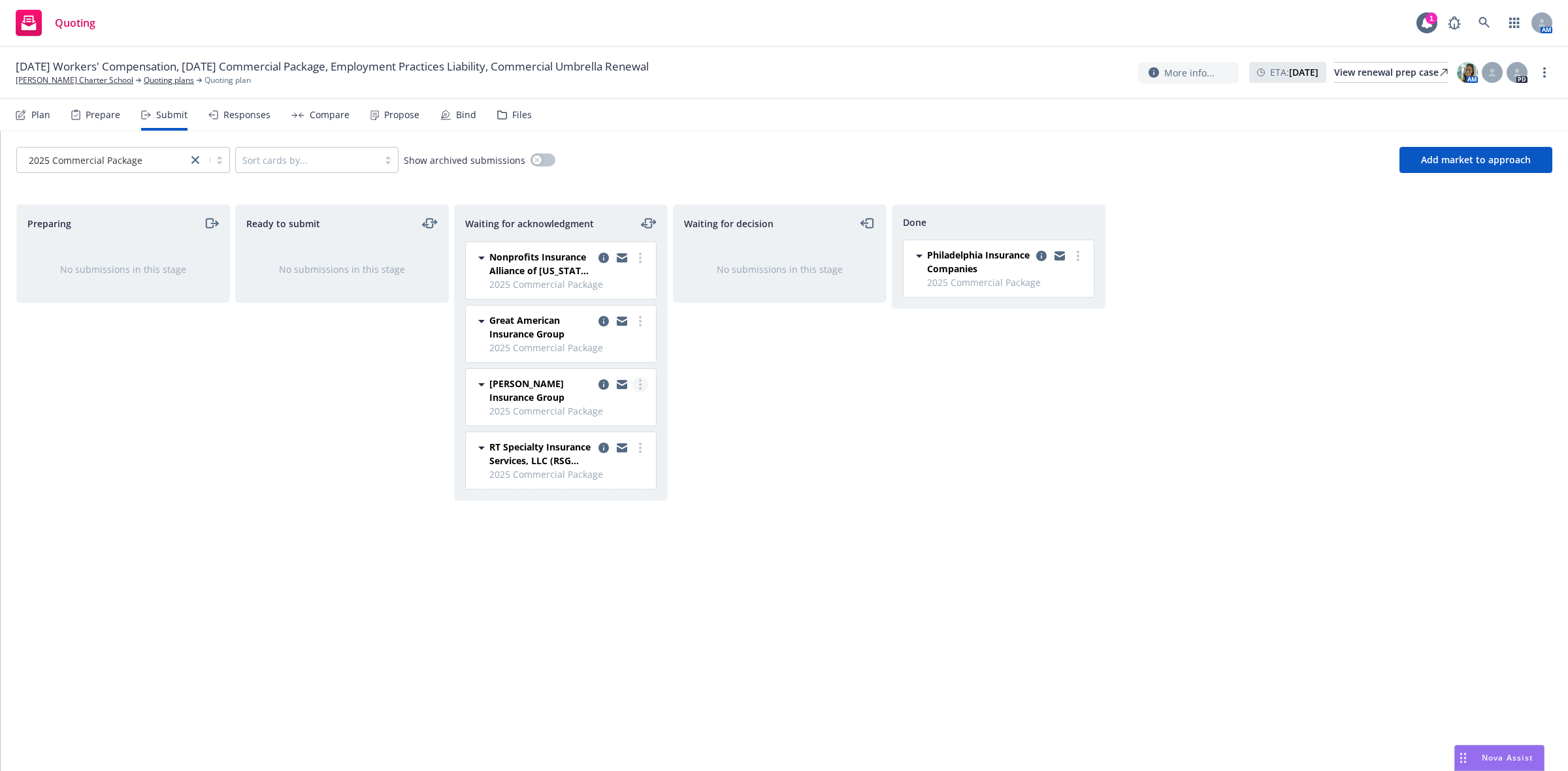
click at [637, 383] on link "more" at bounding box center [640, 384] width 16 height 16
click at [572, 516] on span "Add declined decision" at bounding box center [580, 516] width 128 height 13
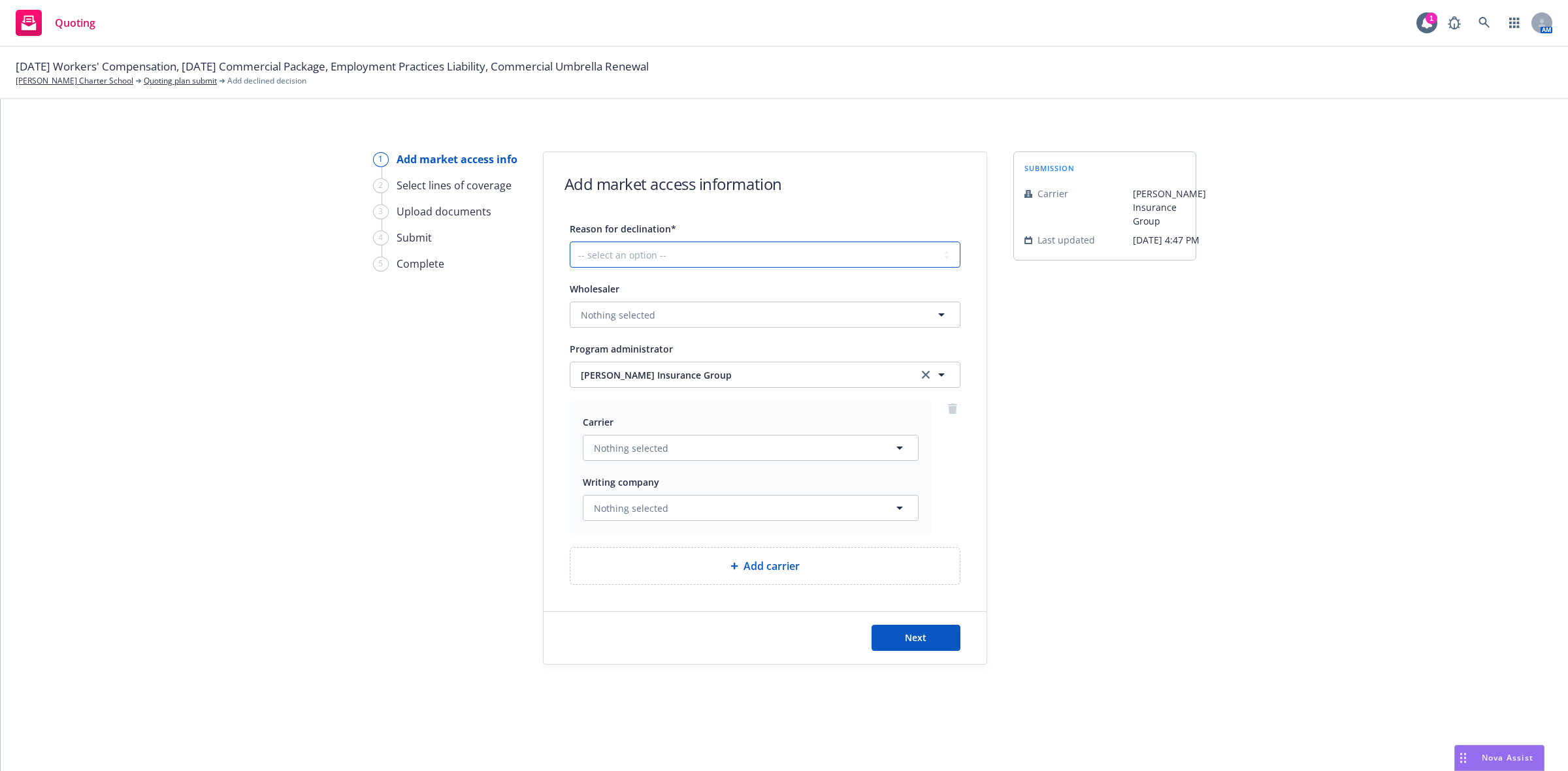
click at [627, 255] on select "-- select an option -- Cannot compete with other markets Carrier non-renewed Ca…" at bounding box center [765, 255] width 391 height 26
select select "CLIENT_CLAIM_LOSS_HISTORY"
click at [569, 242] on select "-- select an option -- Cannot compete with other markets Carrier non-renewed Ca…" at bounding box center [765, 255] width 391 height 26
click at [903, 638] on button "Next" at bounding box center [916, 638] width 89 height 26
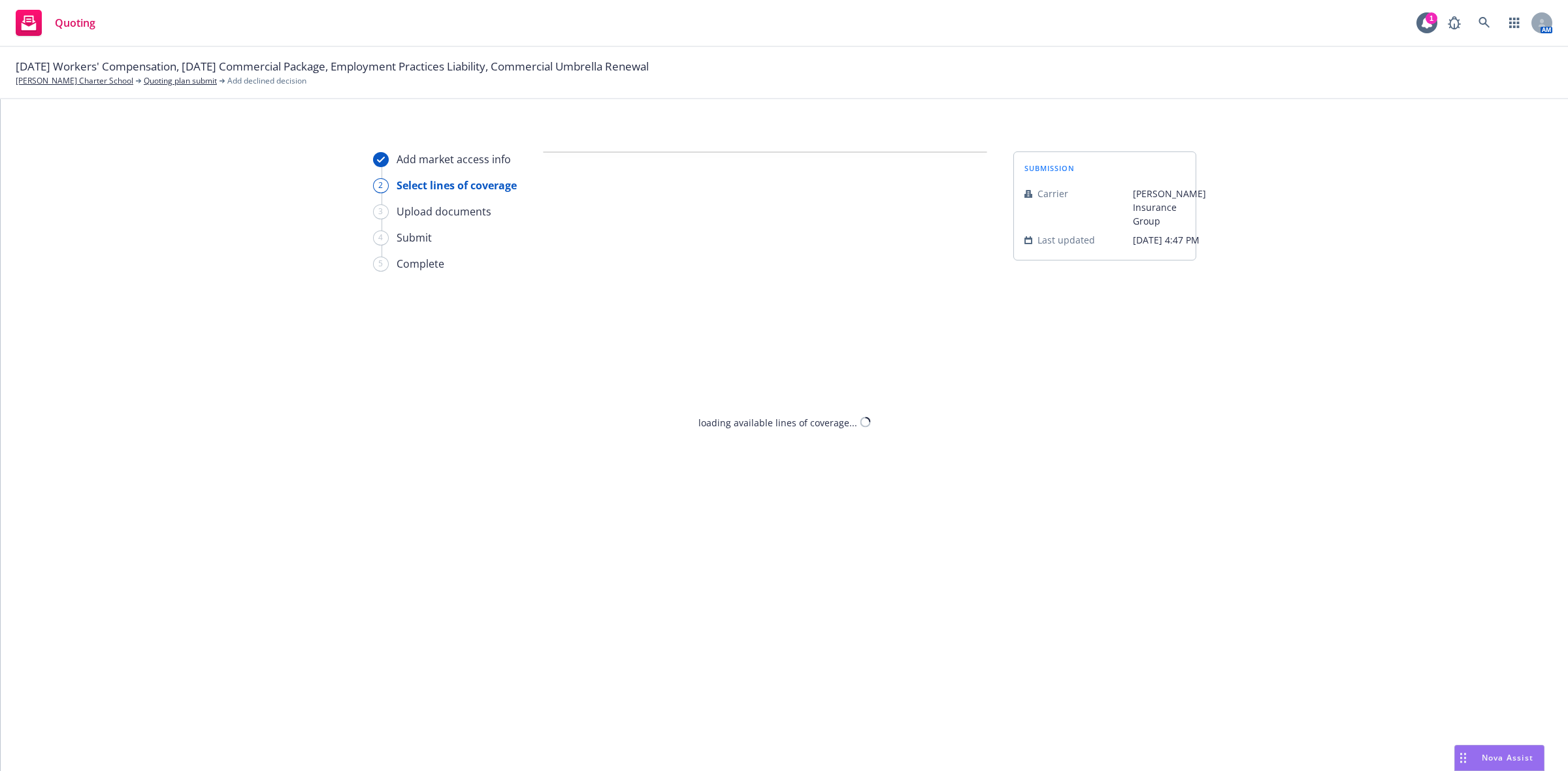
select select "CLIENT_CLAIM_LOSS_HISTORY"
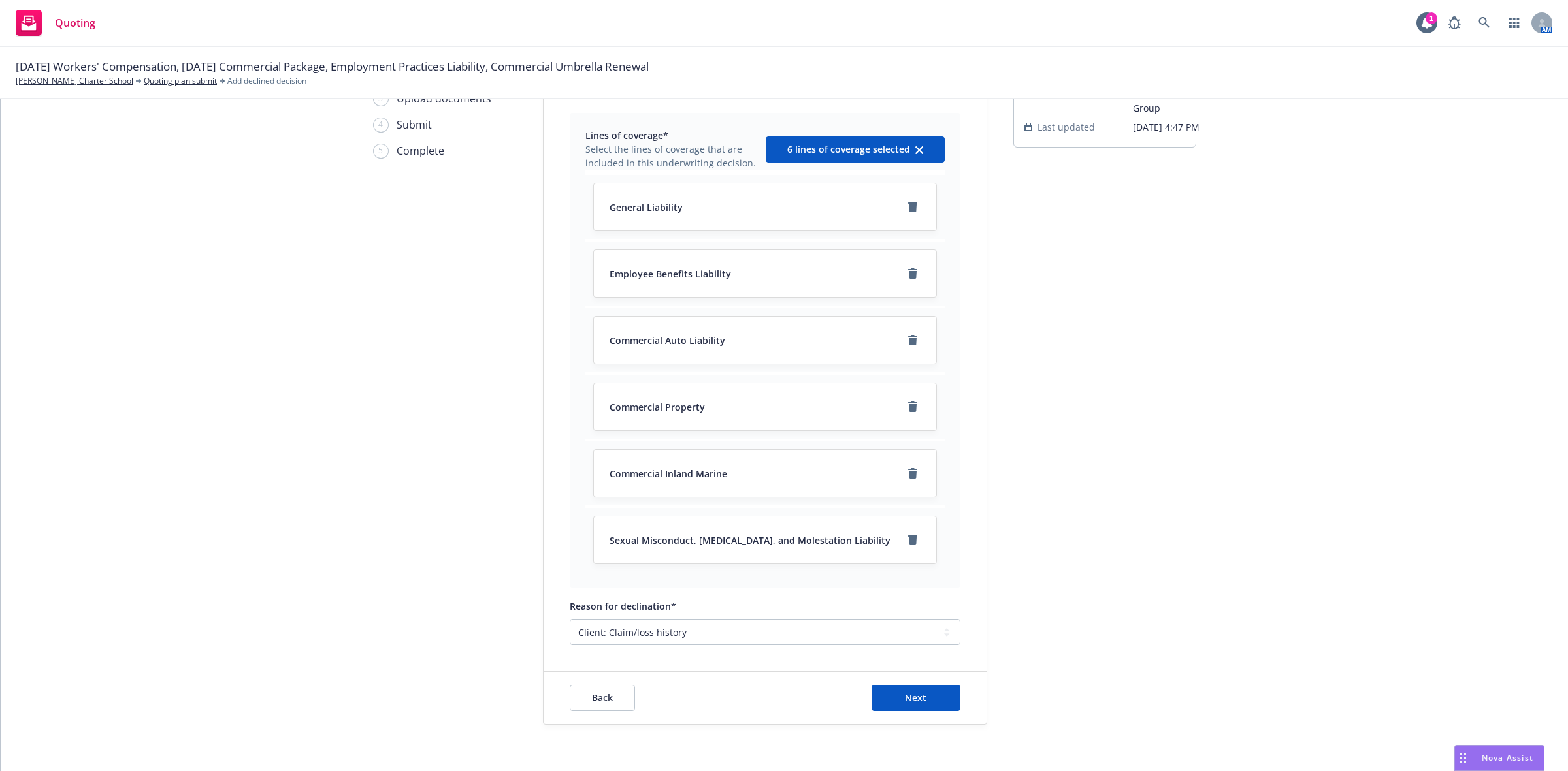
scroll to position [152, 0]
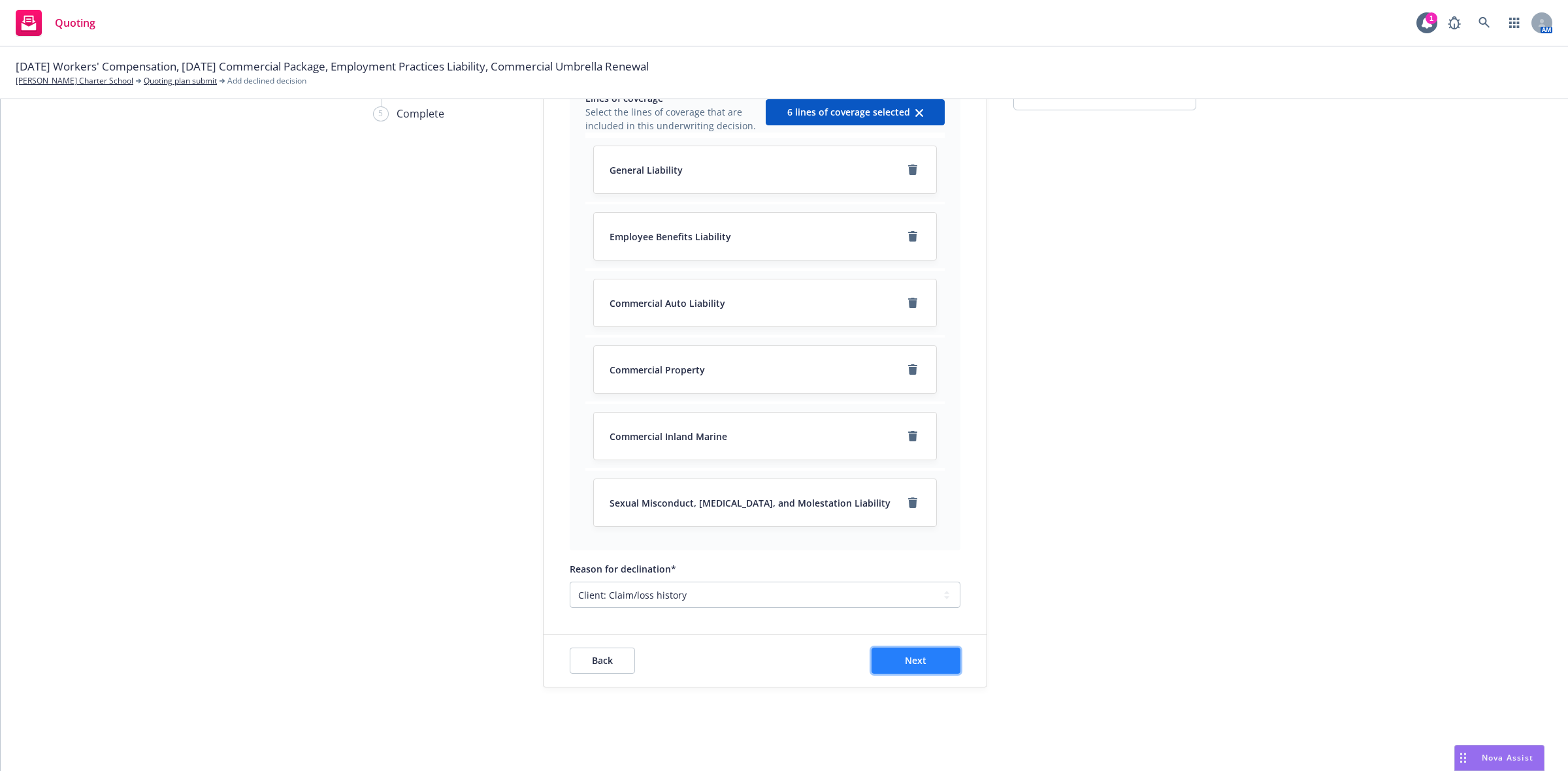
click at [919, 668] on button "Next" at bounding box center [916, 660] width 89 height 26
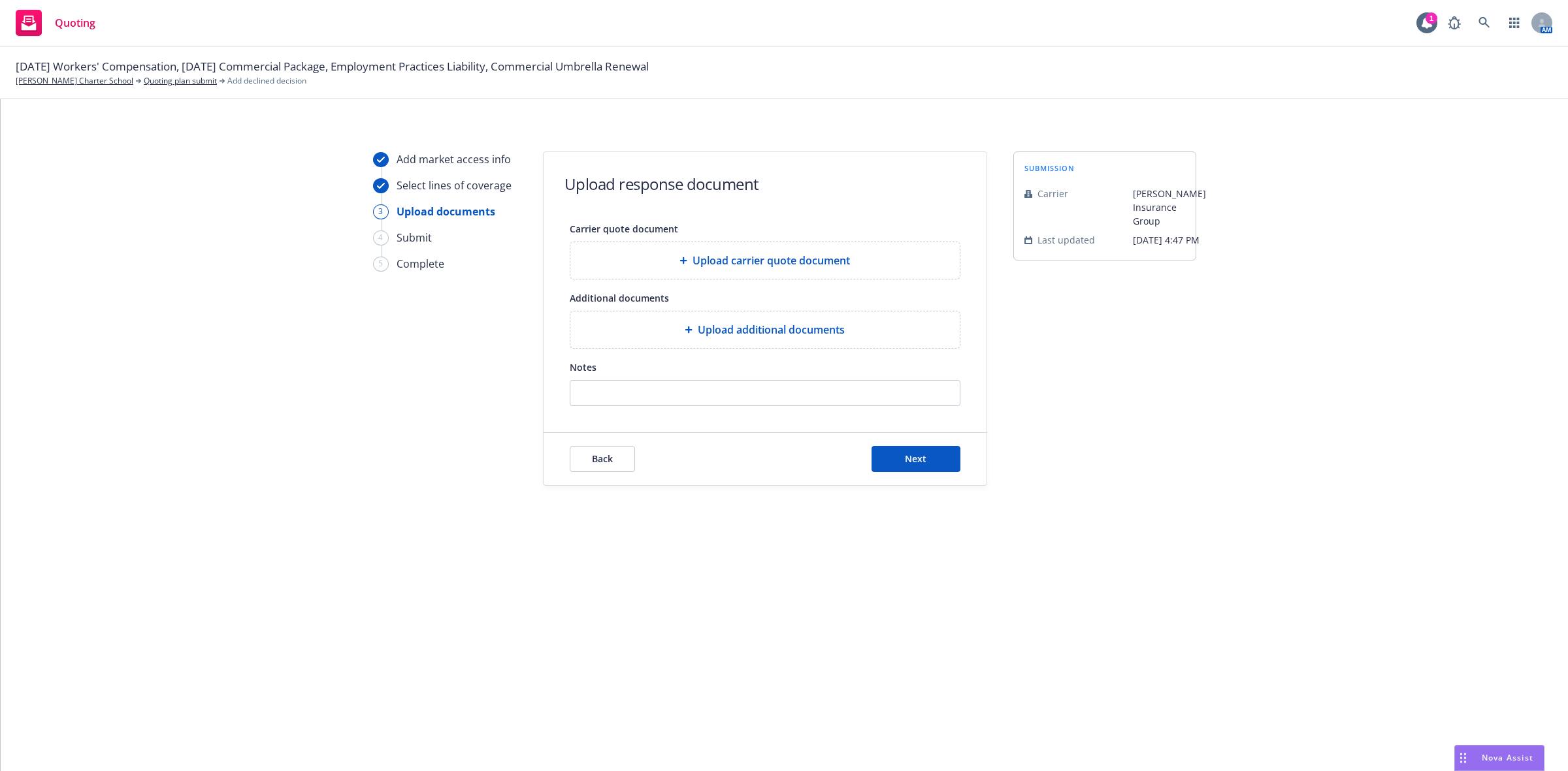
scroll to position [0, 0]
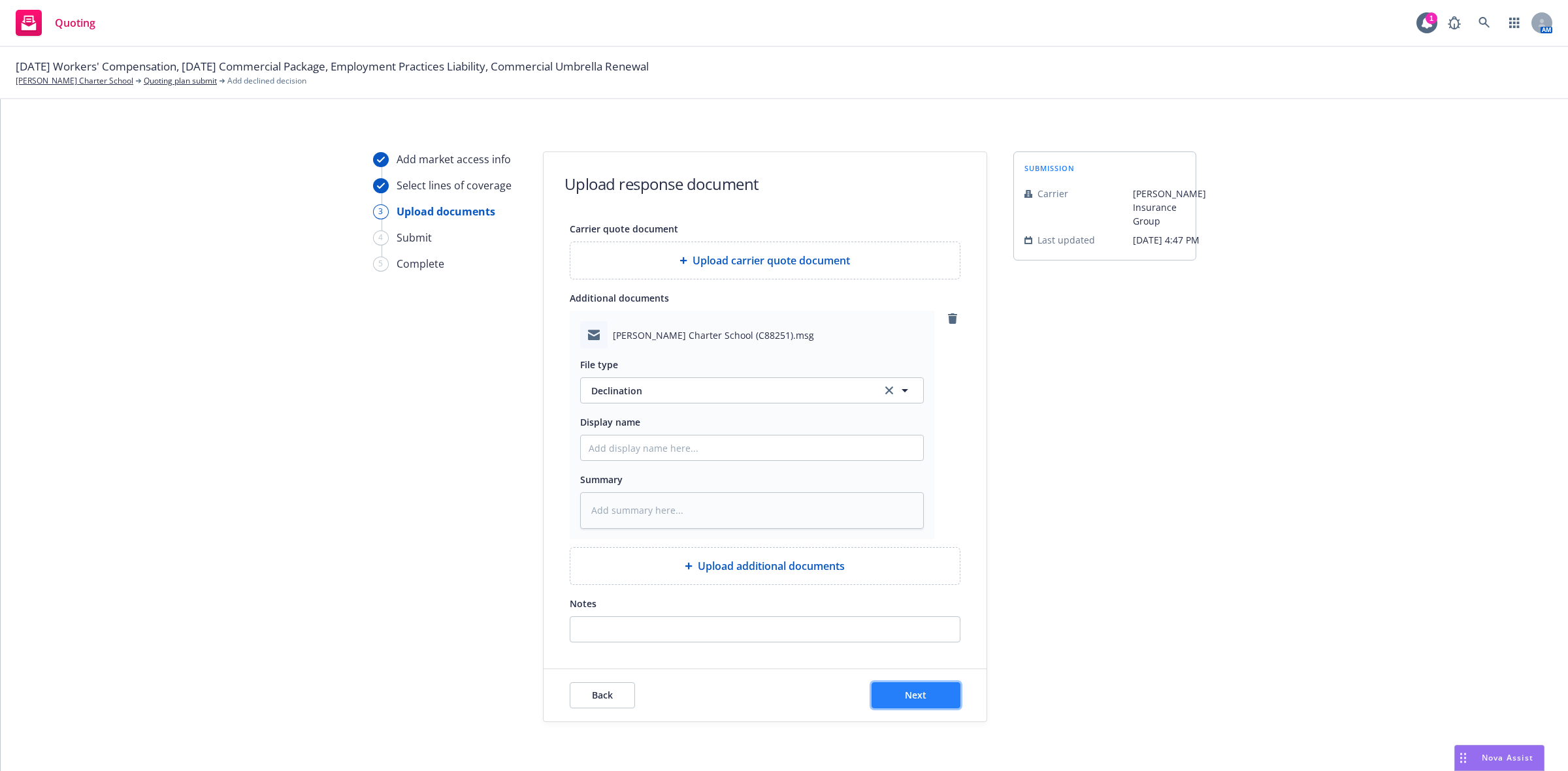
click at [918, 700] on span "Next" at bounding box center [915, 696] width 22 height 13
type textarea "x"
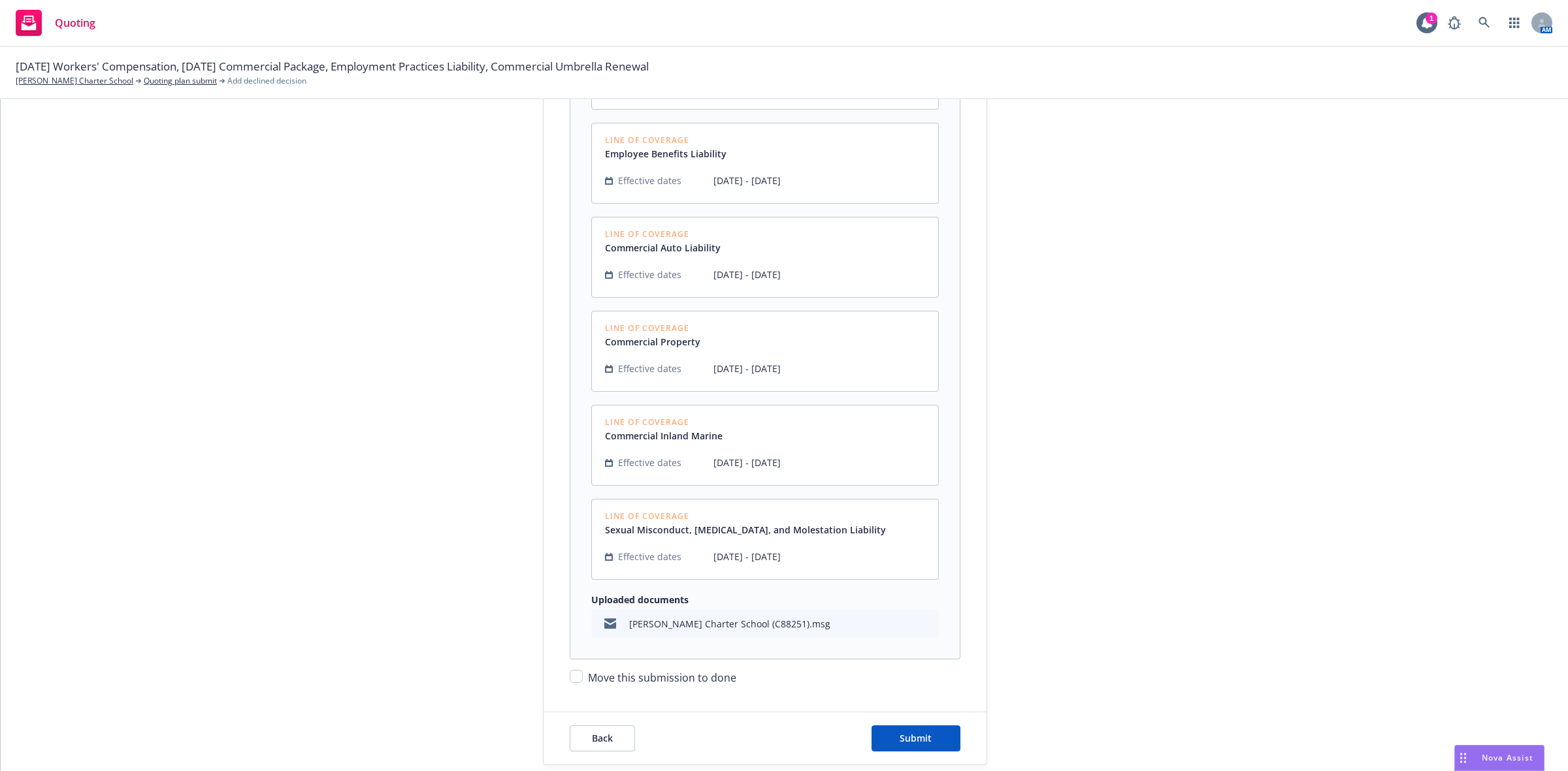
scroll to position [463, 0]
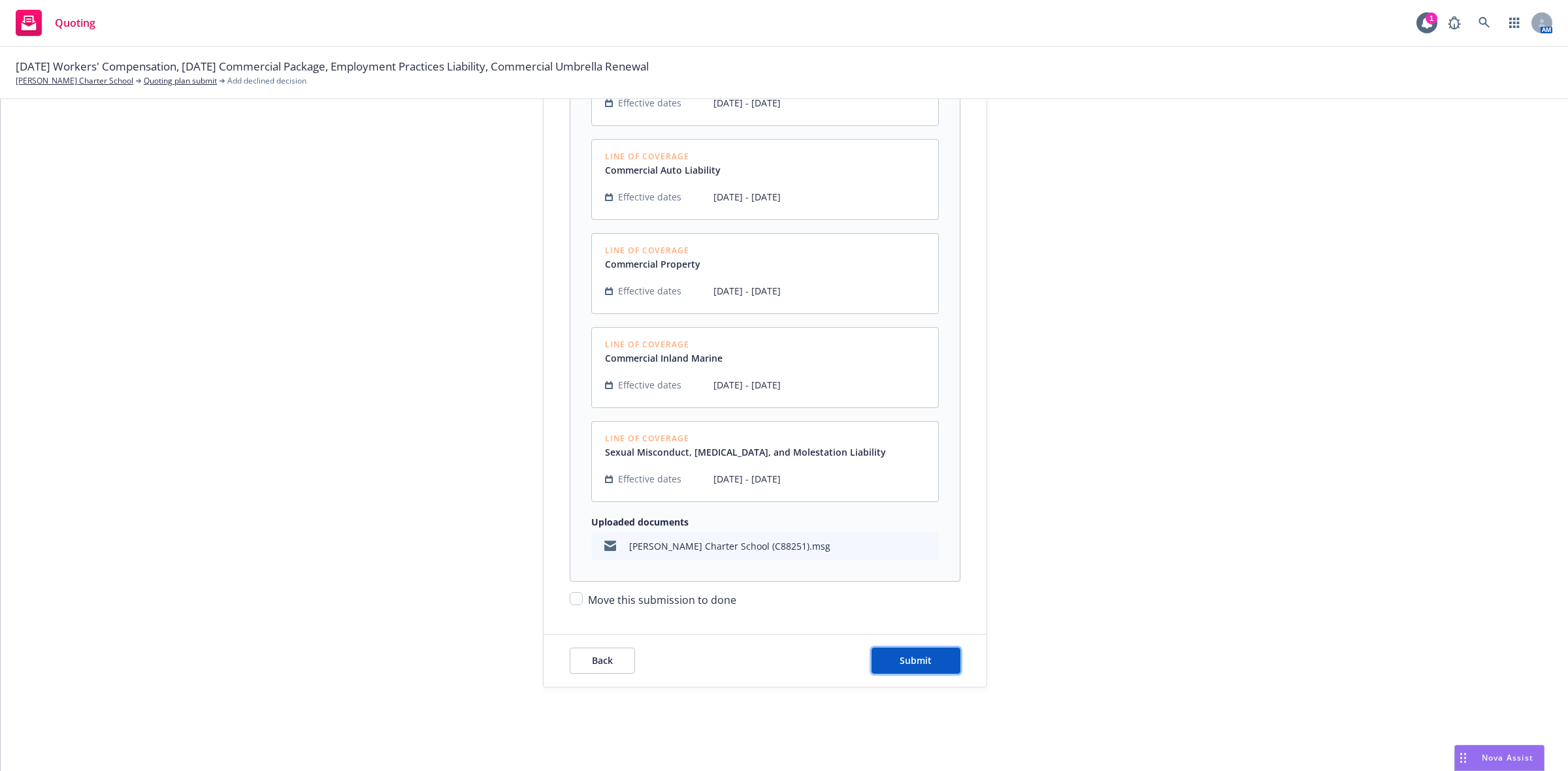
click at [912, 662] on span "Submit" at bounding box center [915, 661] width 32 height 13
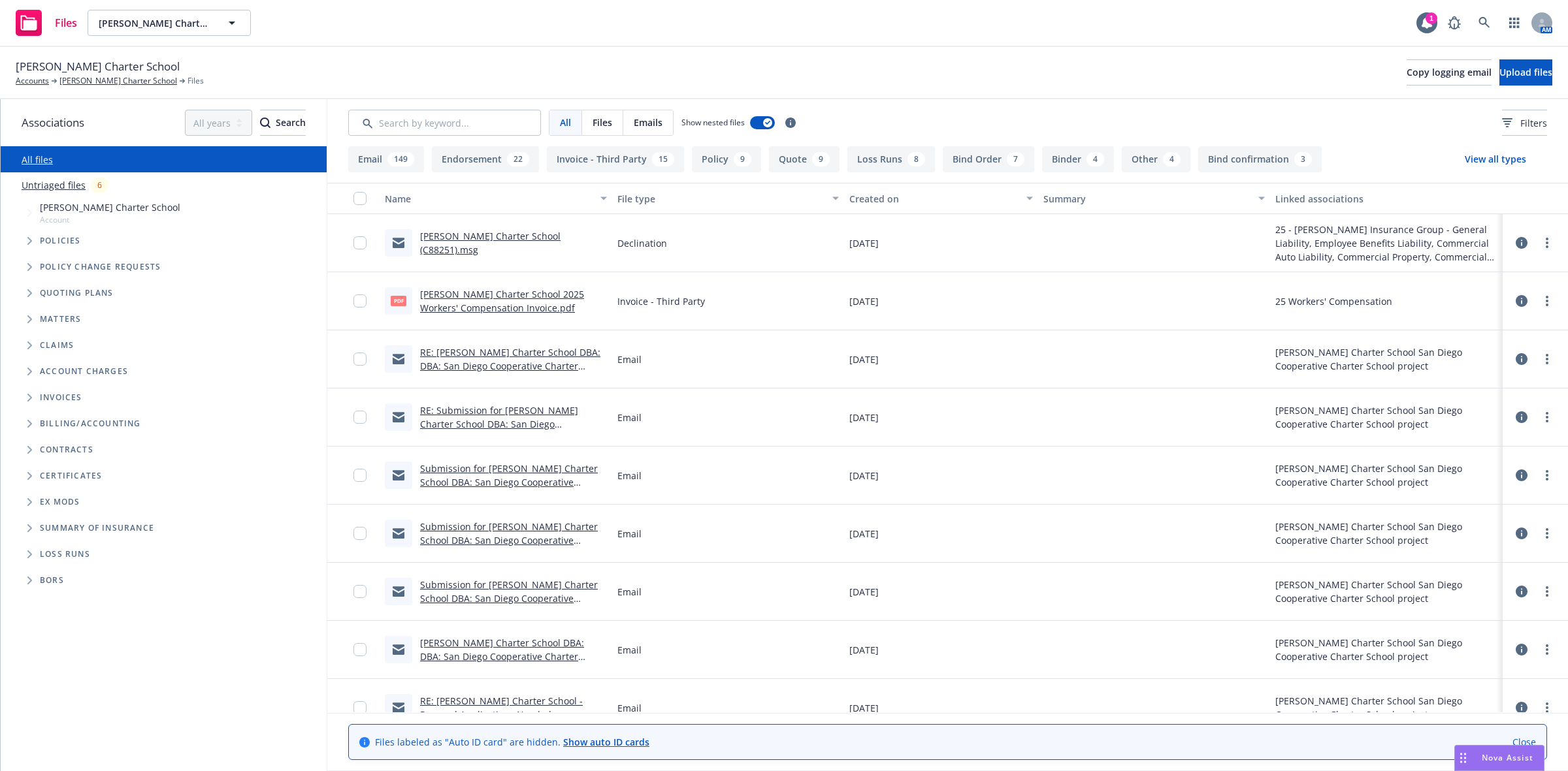
click at [30, 550] on icon "Folder Tree Example" at bounding box center [30, 554] width 5 height 8
click at [52, 598] on link "2025" at bounding box center [50, 603] width 21 height 13
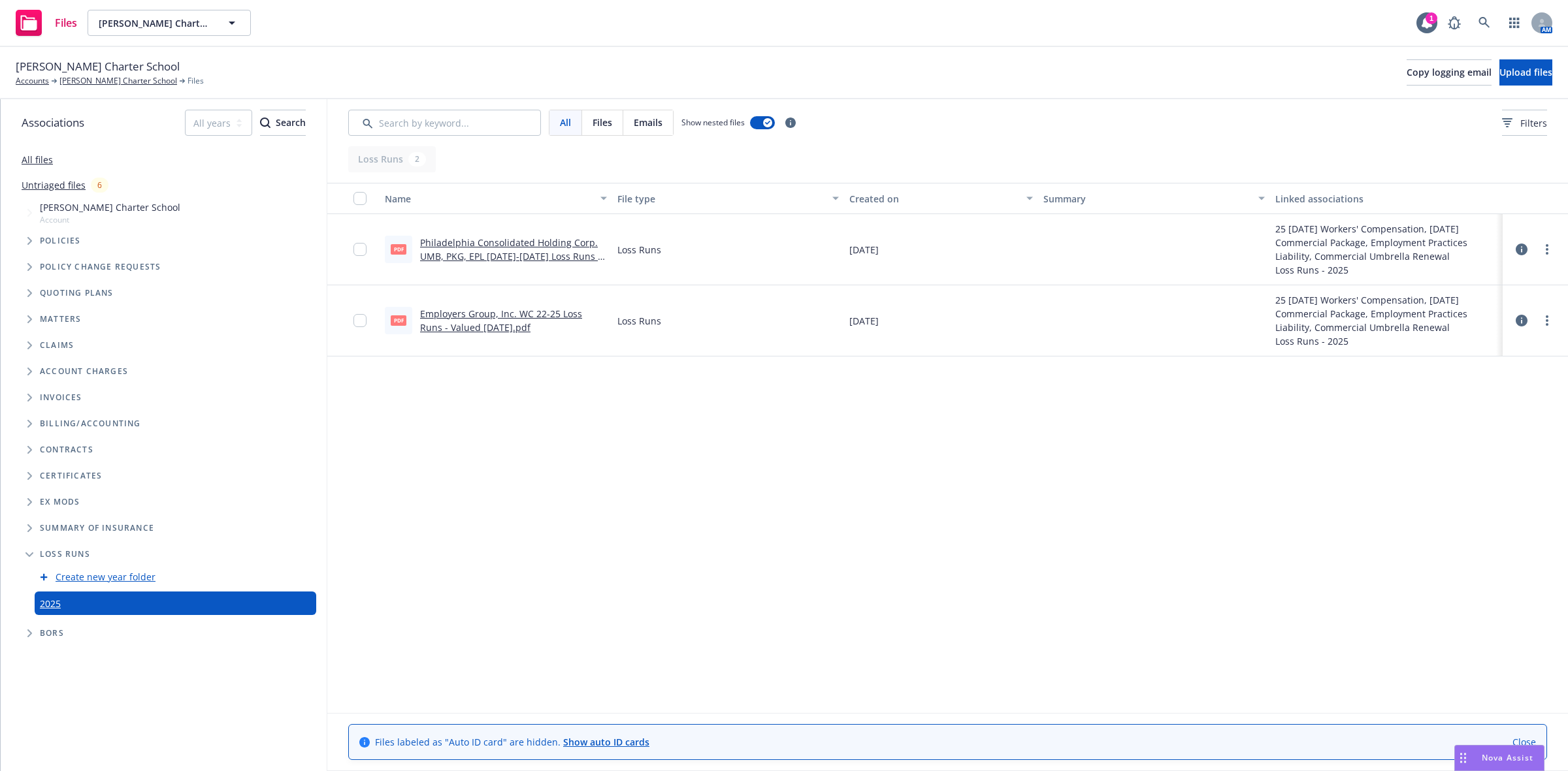
click at [28, 295] on icon "Tree Example" at bounding box center [30, 293] width 4 height 8
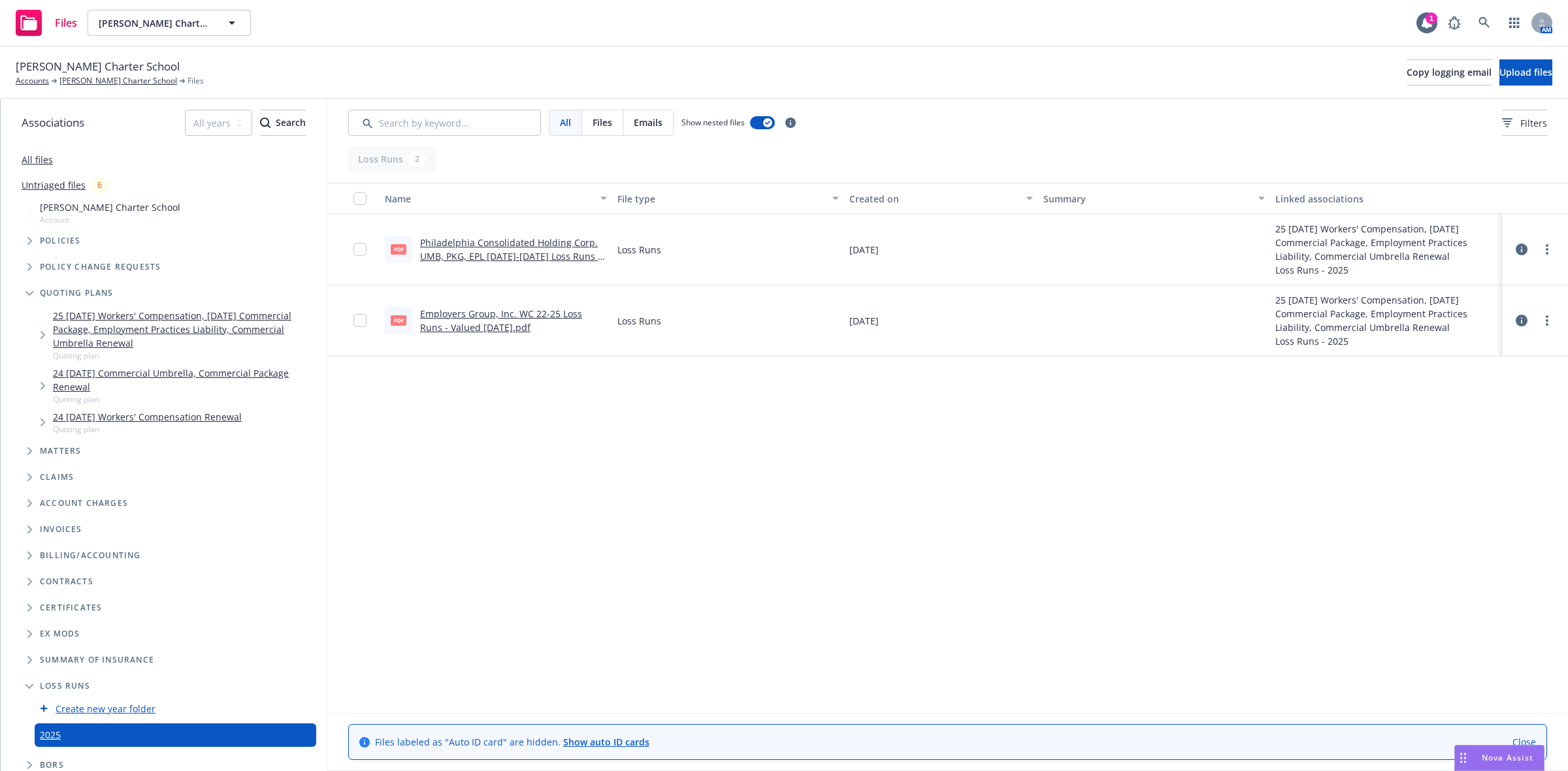
click at [481, 250] on link "Philadelphia Consolidated Holding Corp. UMB, PKG, EPL 2002-2025 Loss Runs - Val…" at bounding box center [510, 256] width 181 height 40
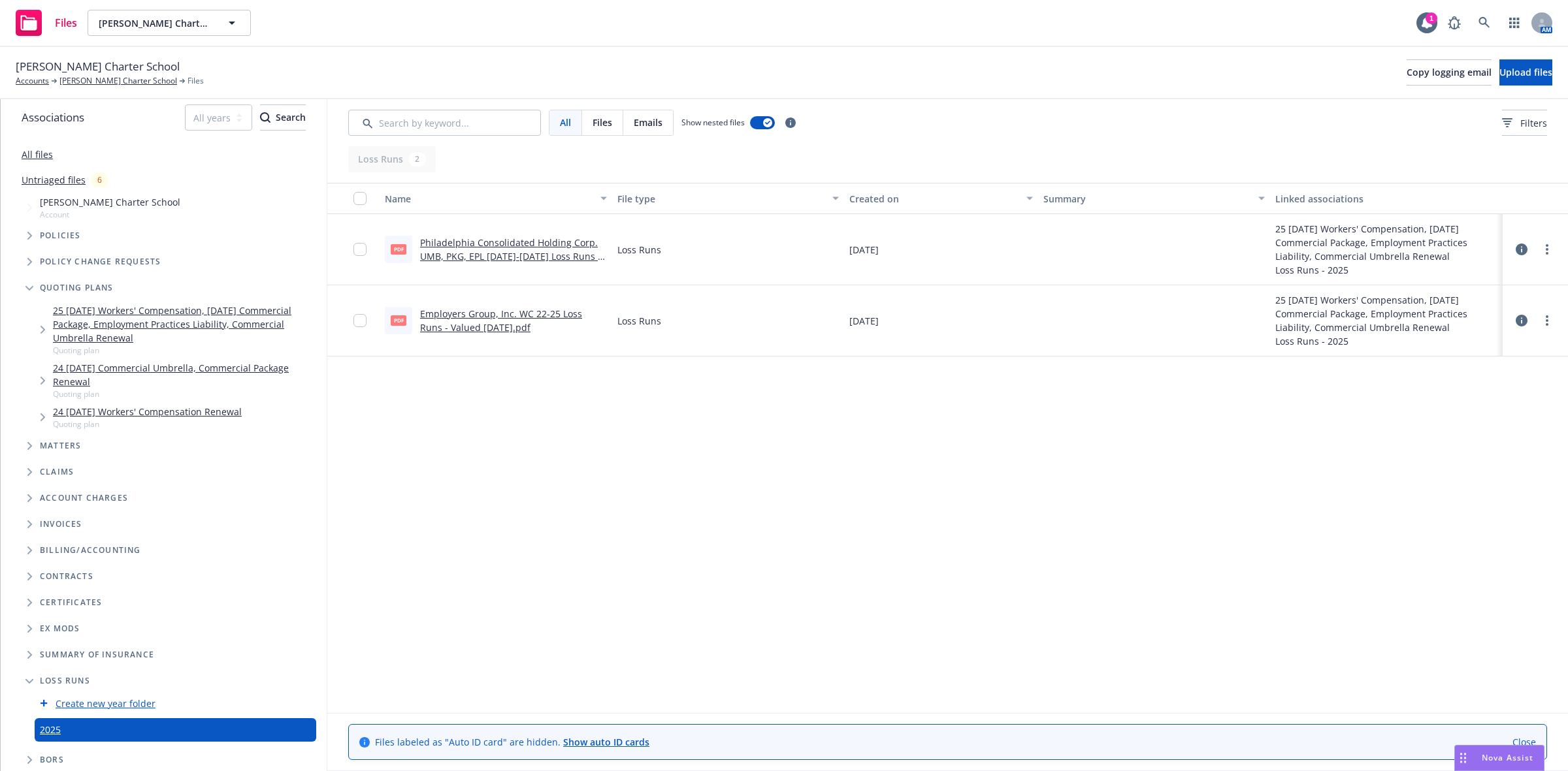
click at [25, 467] on span "Tree Example" at bounding box center [30, 473] width 21 height 21
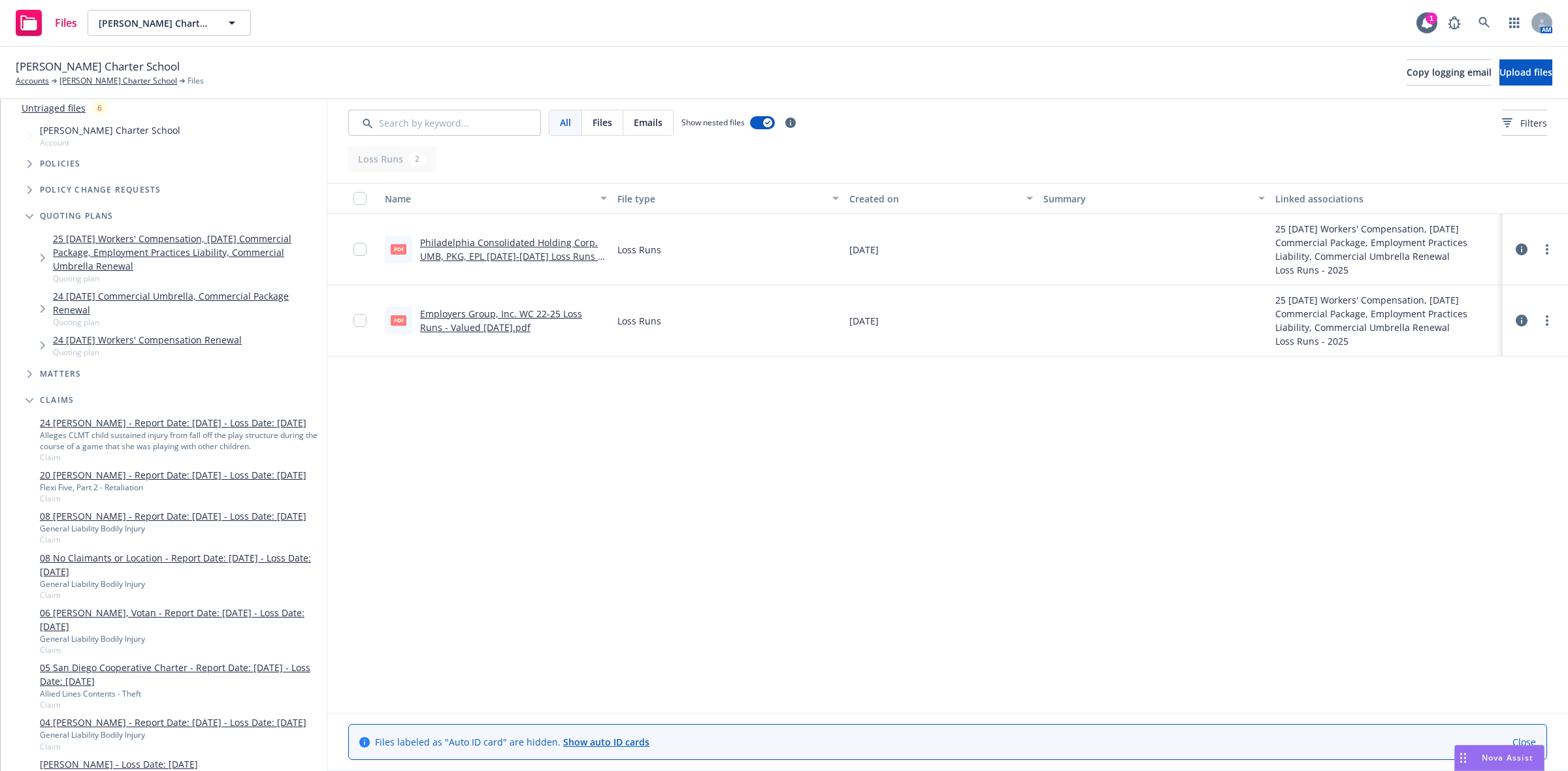
scroll to position [87, 0]
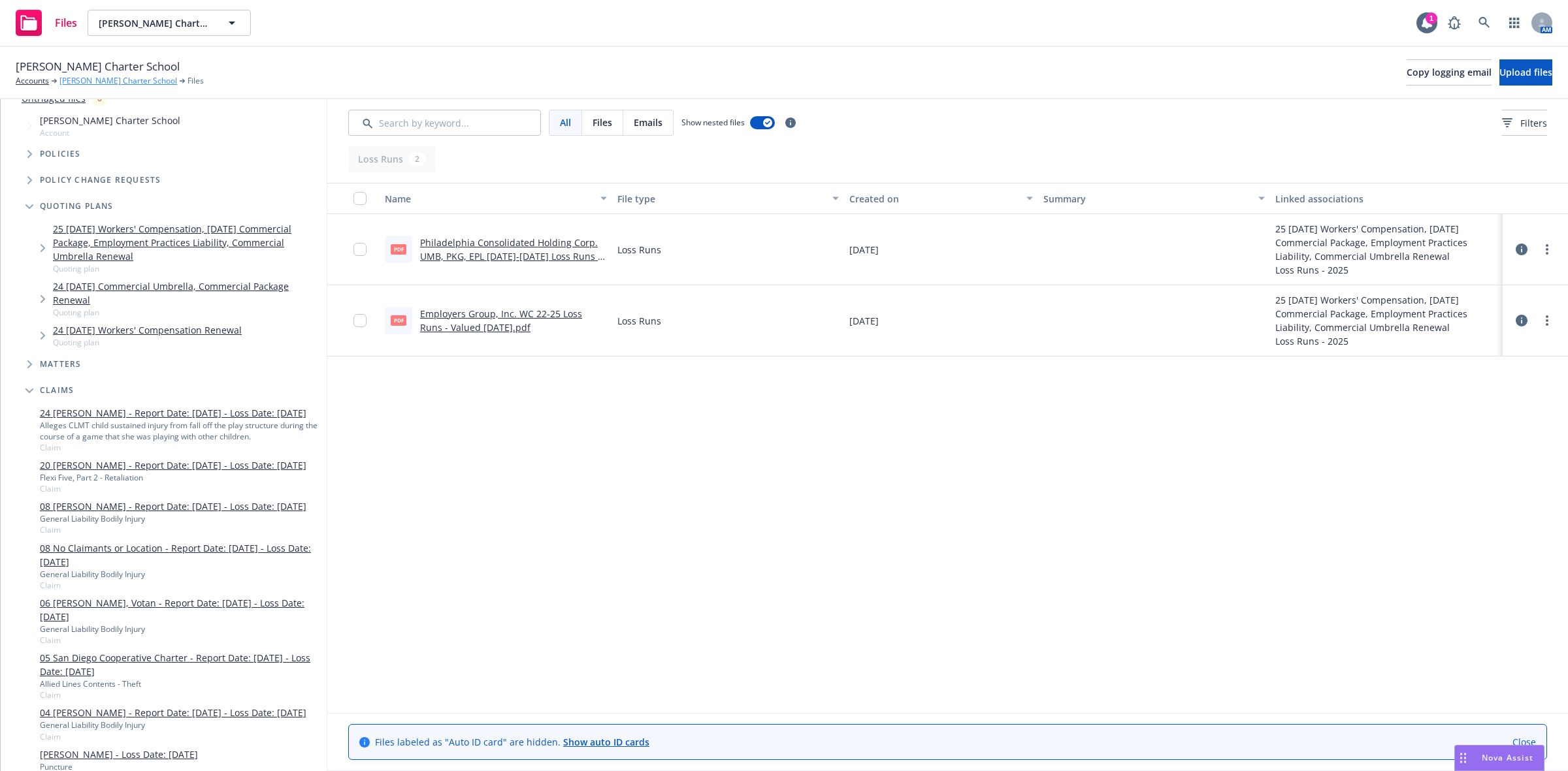
click at [87, 79] on link "[PERSON_NAME] Charter School" at bounding box center [118, 80] width 118 height 12
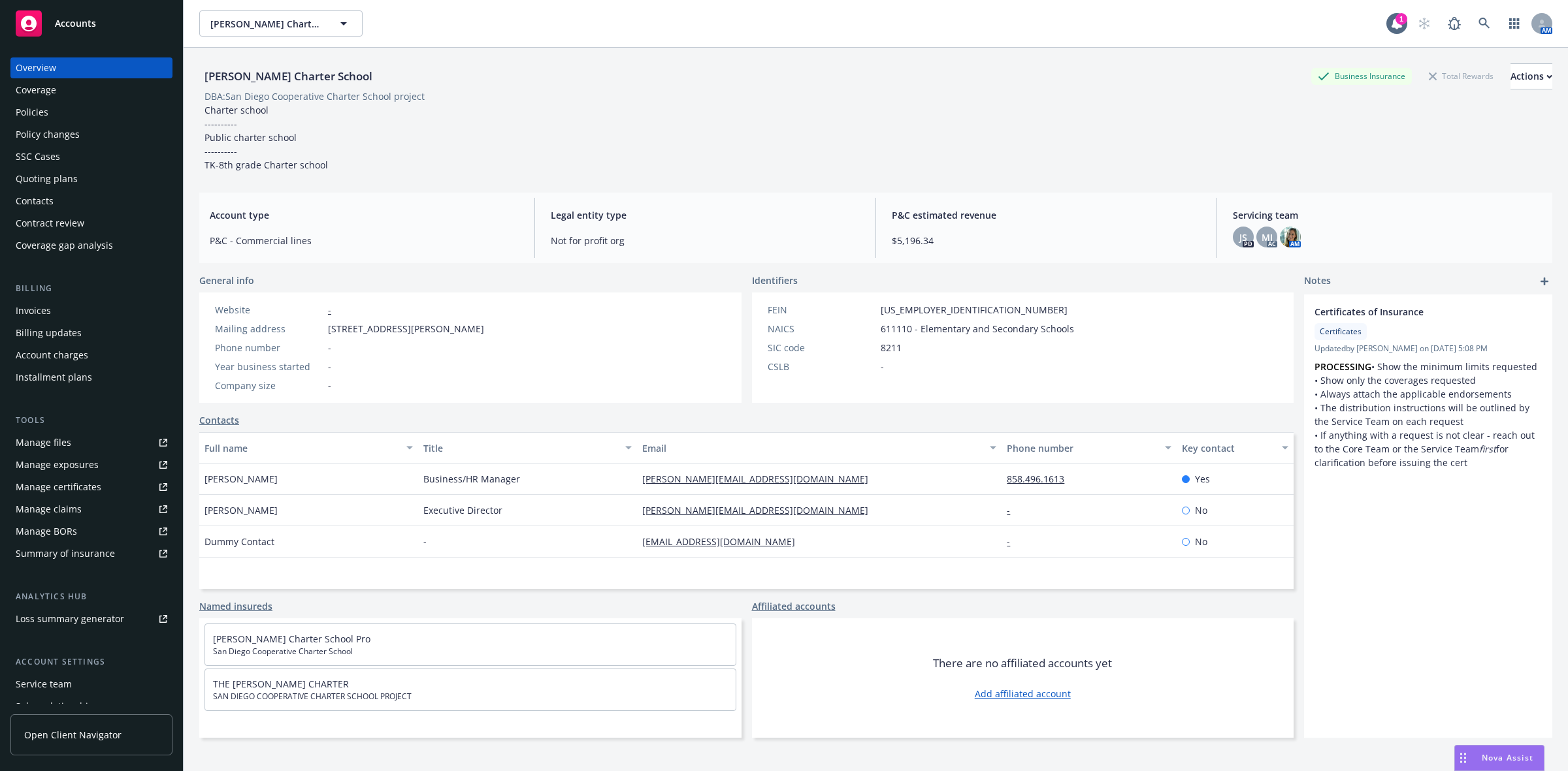
drag, startPoint x: 380, startPoint y: 75, endPoint x: 207, endPoint y: 77, distance: 173.0
click at [207, 77] on div "[PERSON_NAME] Charter School Business Insurance Total Rewards Actions" at bounding box center [875, 76] width 1353 height 26
copy div "[PERSON_NAME] Charter School"
click at [1478, 18] on icon at bounding box center [1484, 23] width 12 height 12
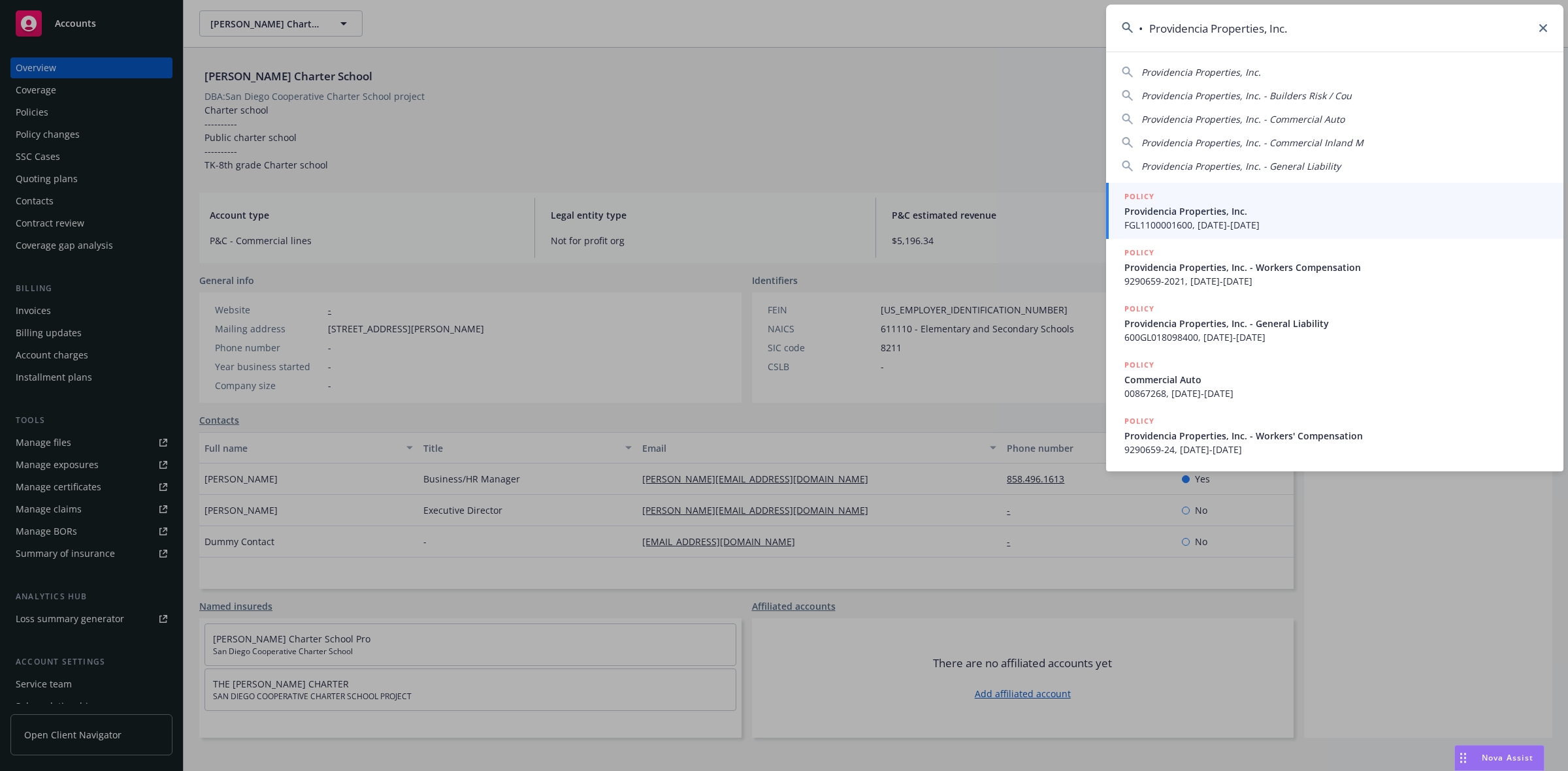
click at [1151, 31] on input "• Providencia Properties, Inc." at bounding box center [1334, 28] width 457 height 47
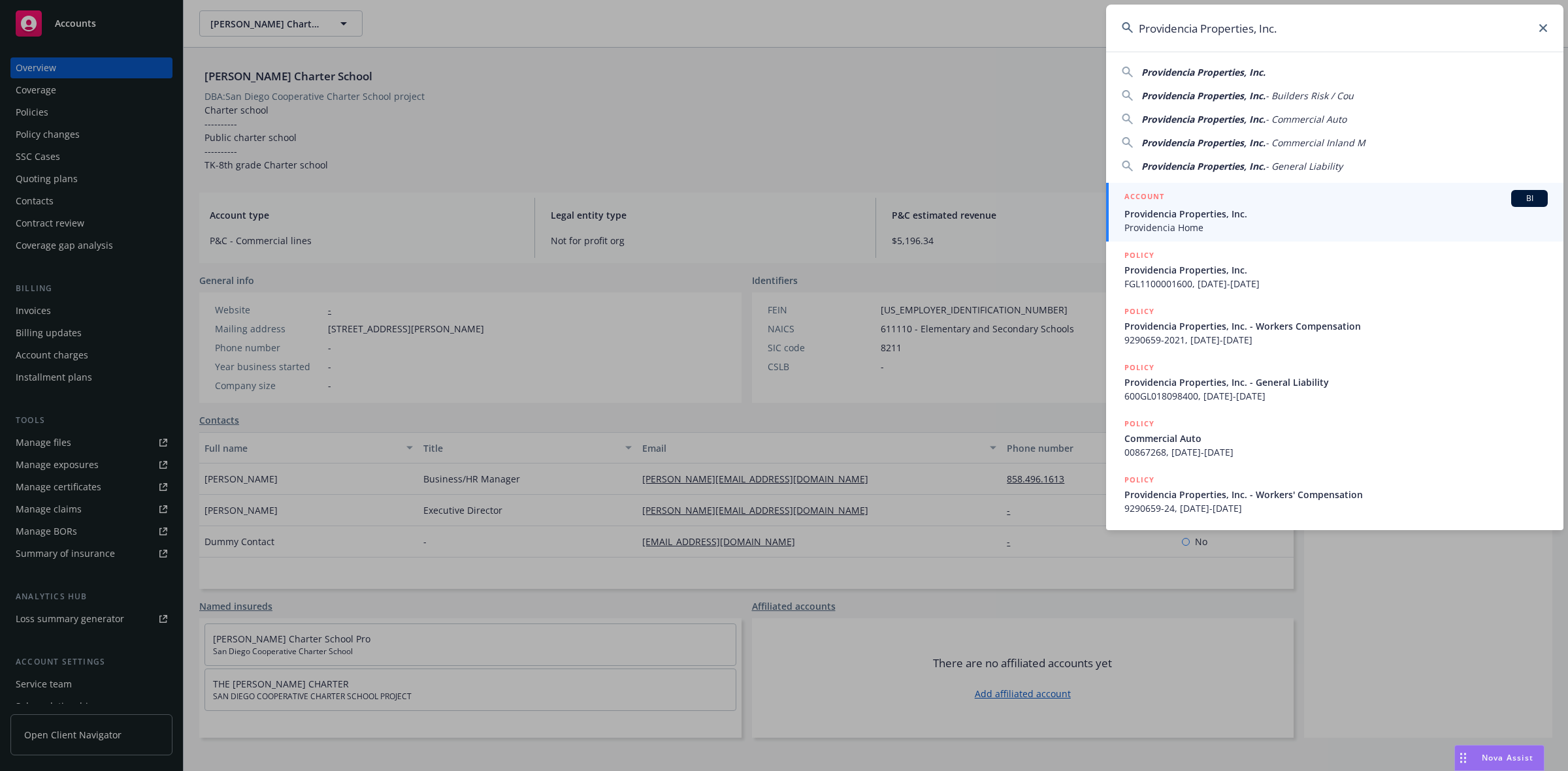
click at [1322, 20] on input "Providencia Properties, Inc." at bounding box center [1334, 28] width 457 height 47
type input "Providencia Properties, Inc."
click at [1236, 214] on span "Providencia Properties, Inc." at bounding box center [1336, 213] width 423 height 13
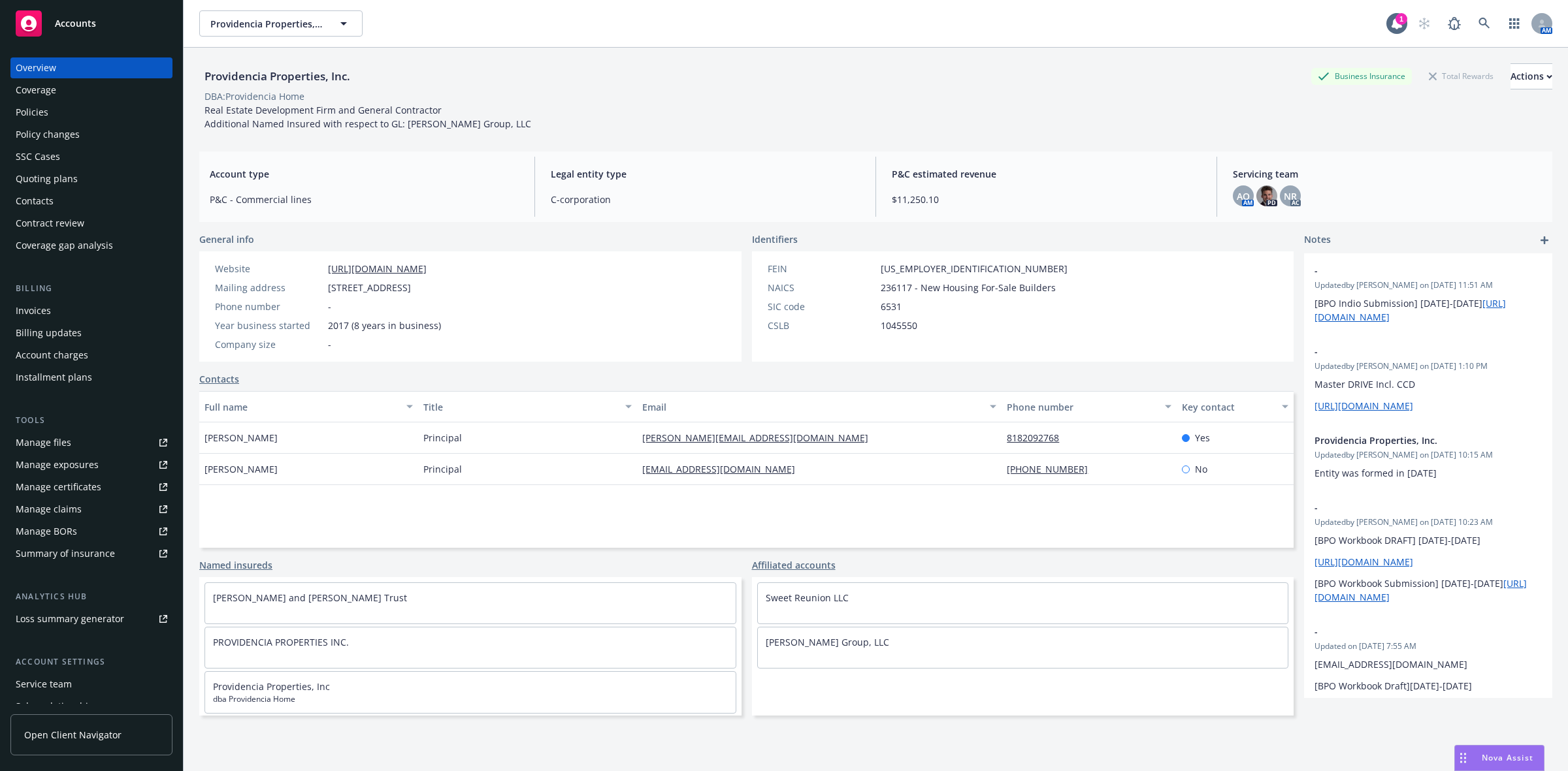
click at [89, 119] on div "Policies" at bounding box center [91, 112] width 152 height 21
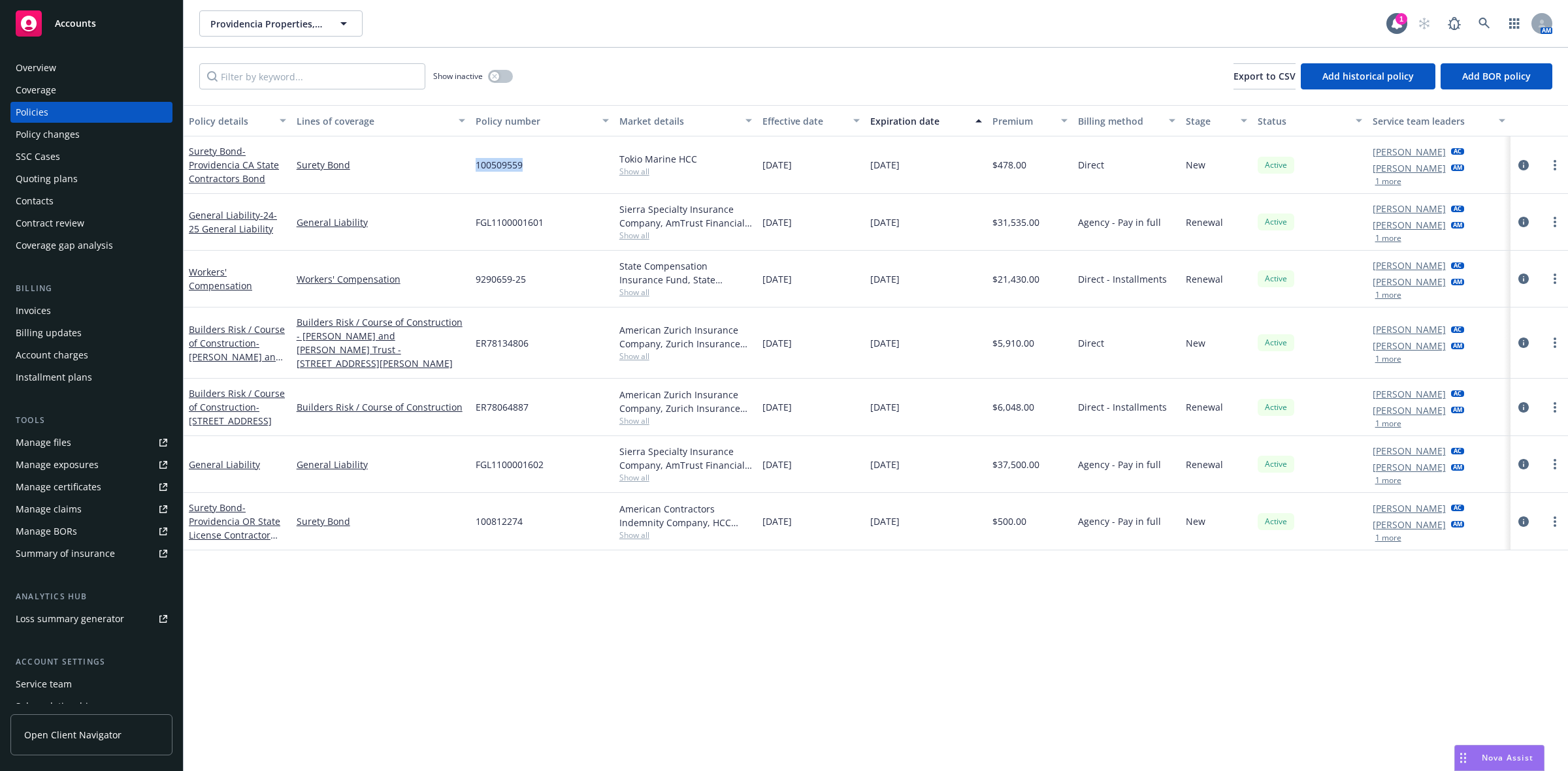
drag, startPoint x: 533, startPoint y: 171, endPoint x: 474, endPoint y: 177, distance: 59.3
click at [474, 177] on div "100509559" at bounding box center [543, 165] width 144 height 57
click at [56, 438] on div "Manage files" at bounding box center [43, 443] width 56 height 21
click at [501, 77] on button "button" at bounding box center [500, 76] width 25 height 13
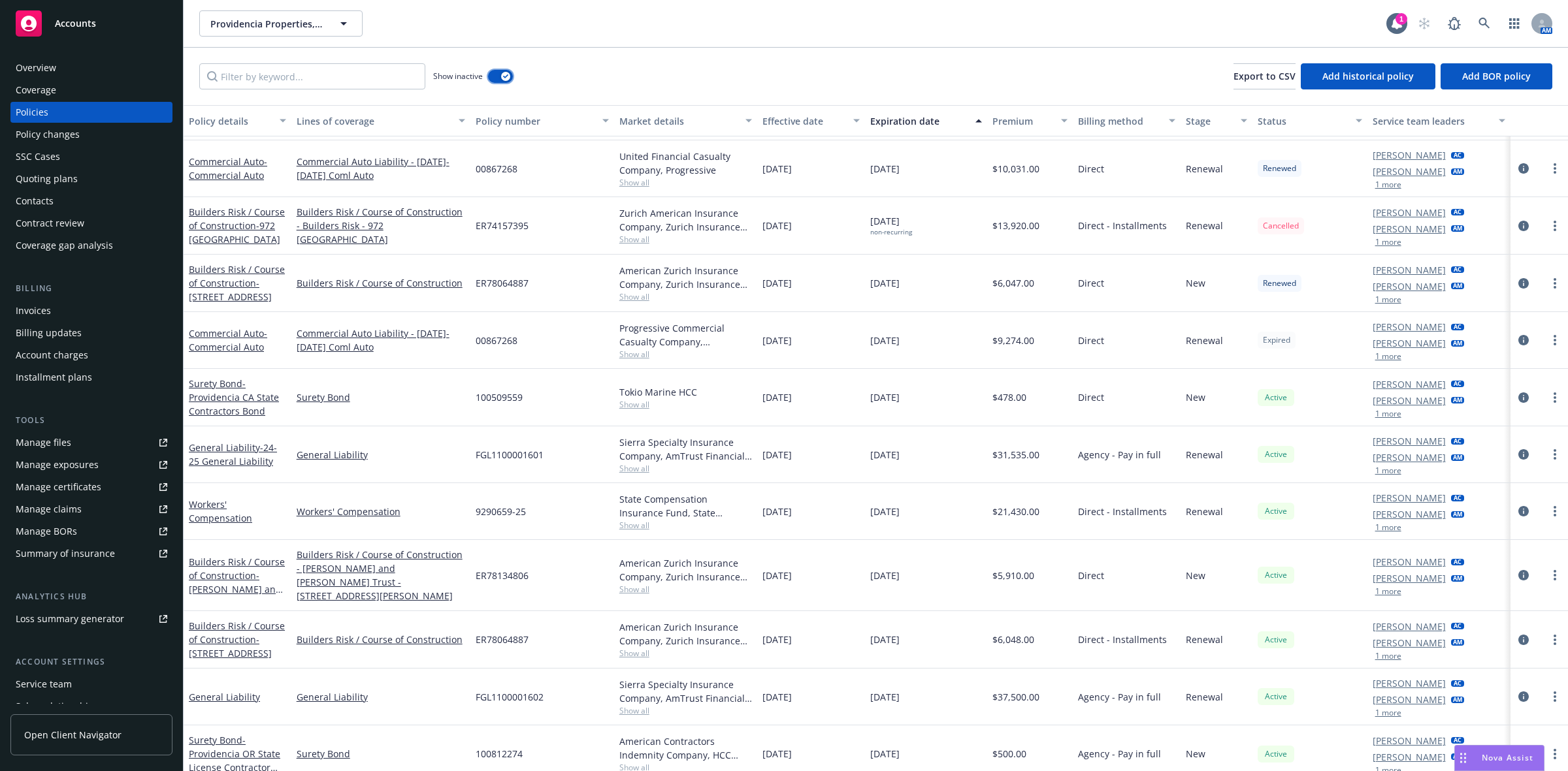
scroll to position [780, 0]
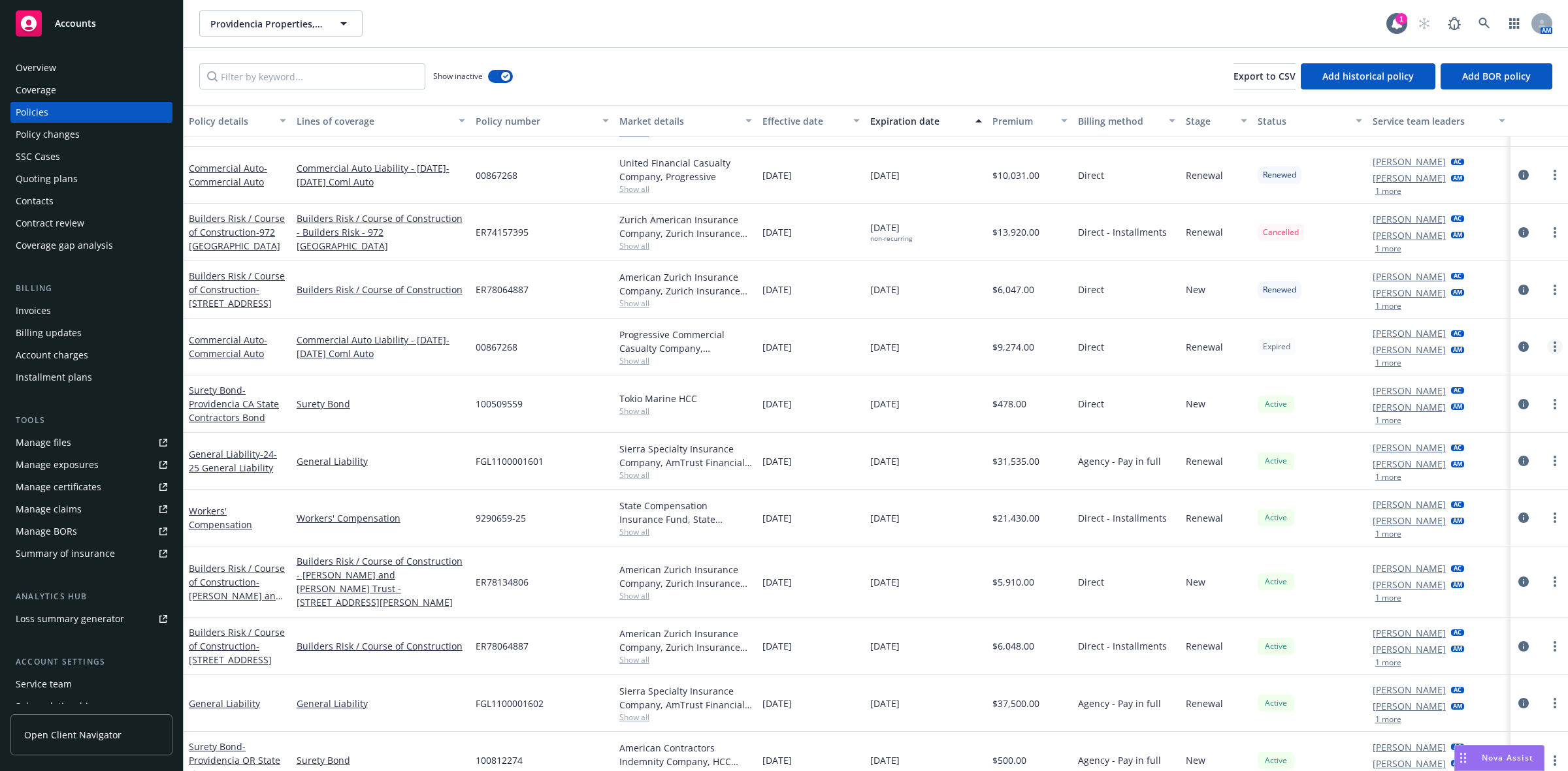
click at [1554, 347] on circle "more" at bounding box center [1555, 347] width 3 height 3
click at [1442, 399] on link "Renew with incumbent" at bounding box center [1473, 401] width 154 height 26
select select "6"
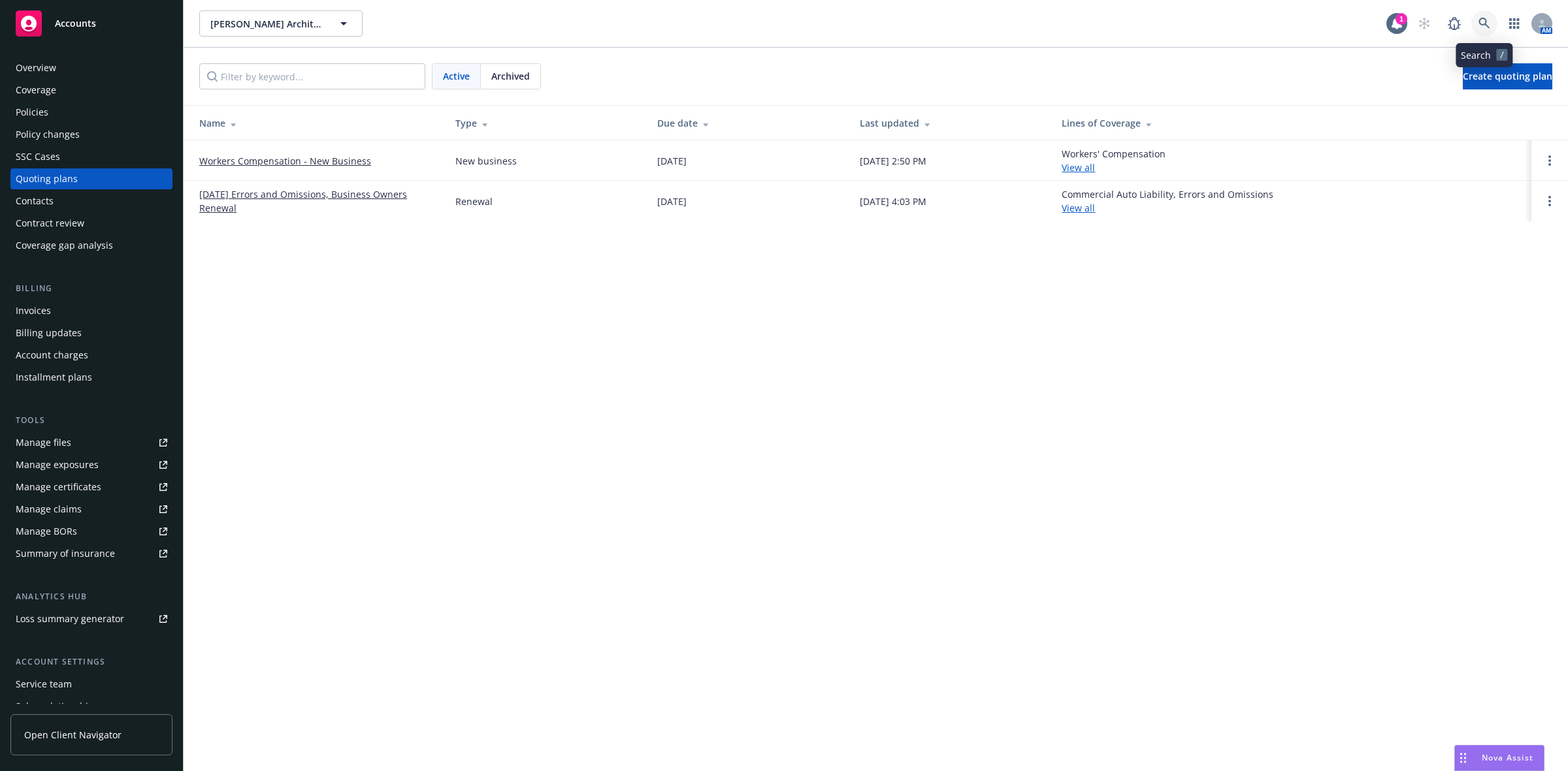
click at [1485, 23] on icon at bounding box center [1484, 23] width 11 height 11
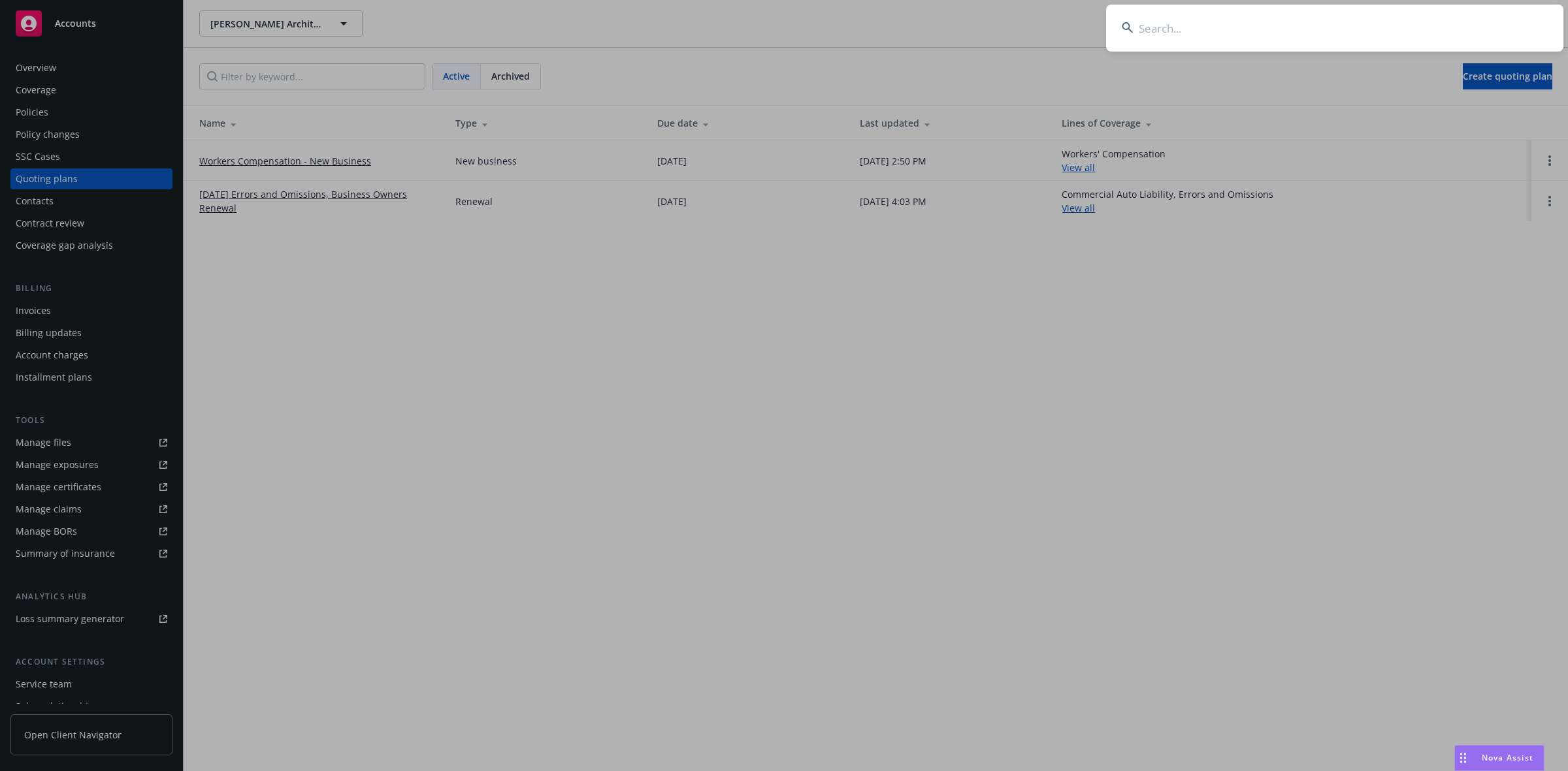
type input "BTG Ingredients LLC"
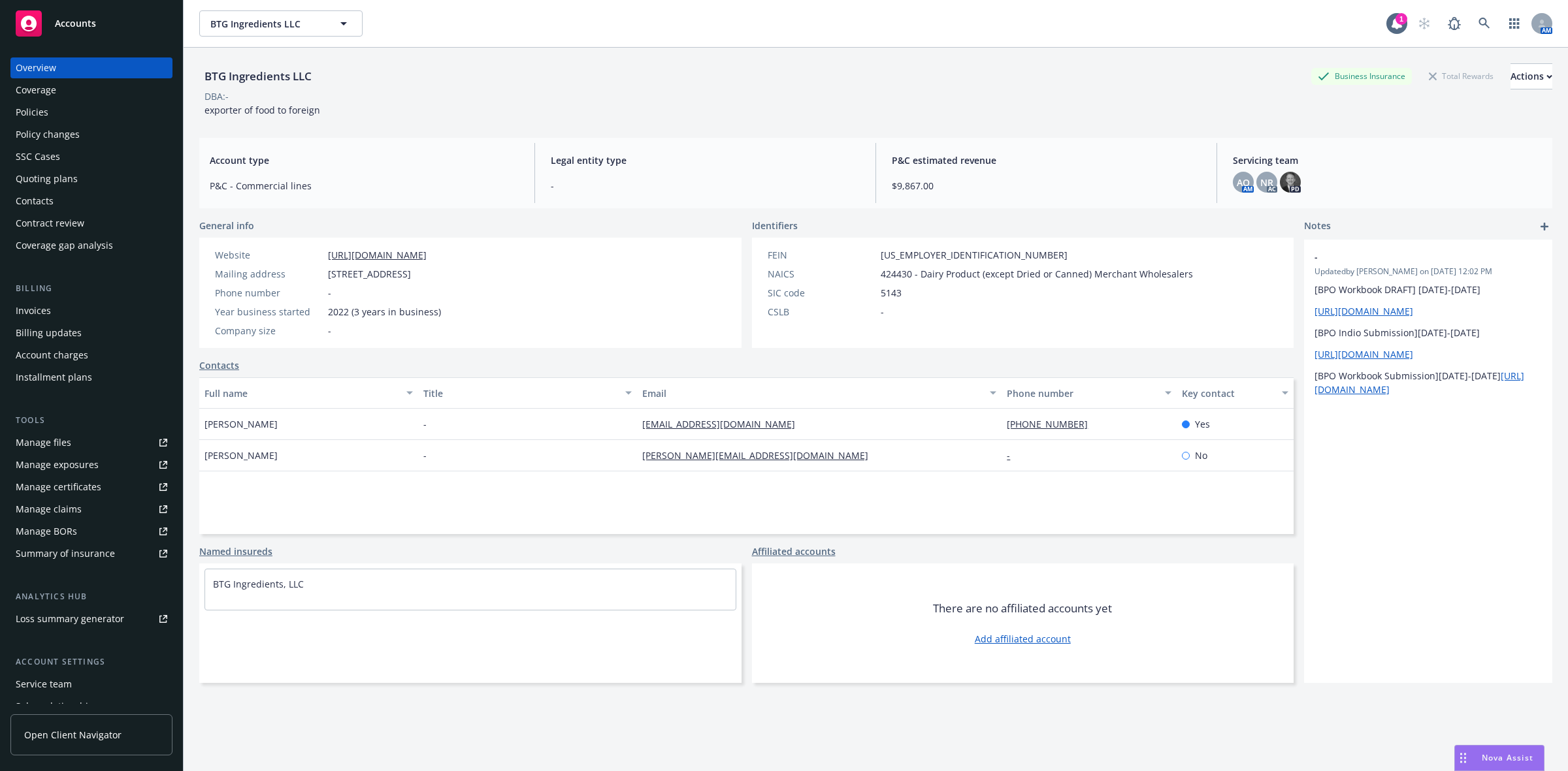
click at [79, 111] on div "Policies" at bounding box center [91, 112] width 152 height 21
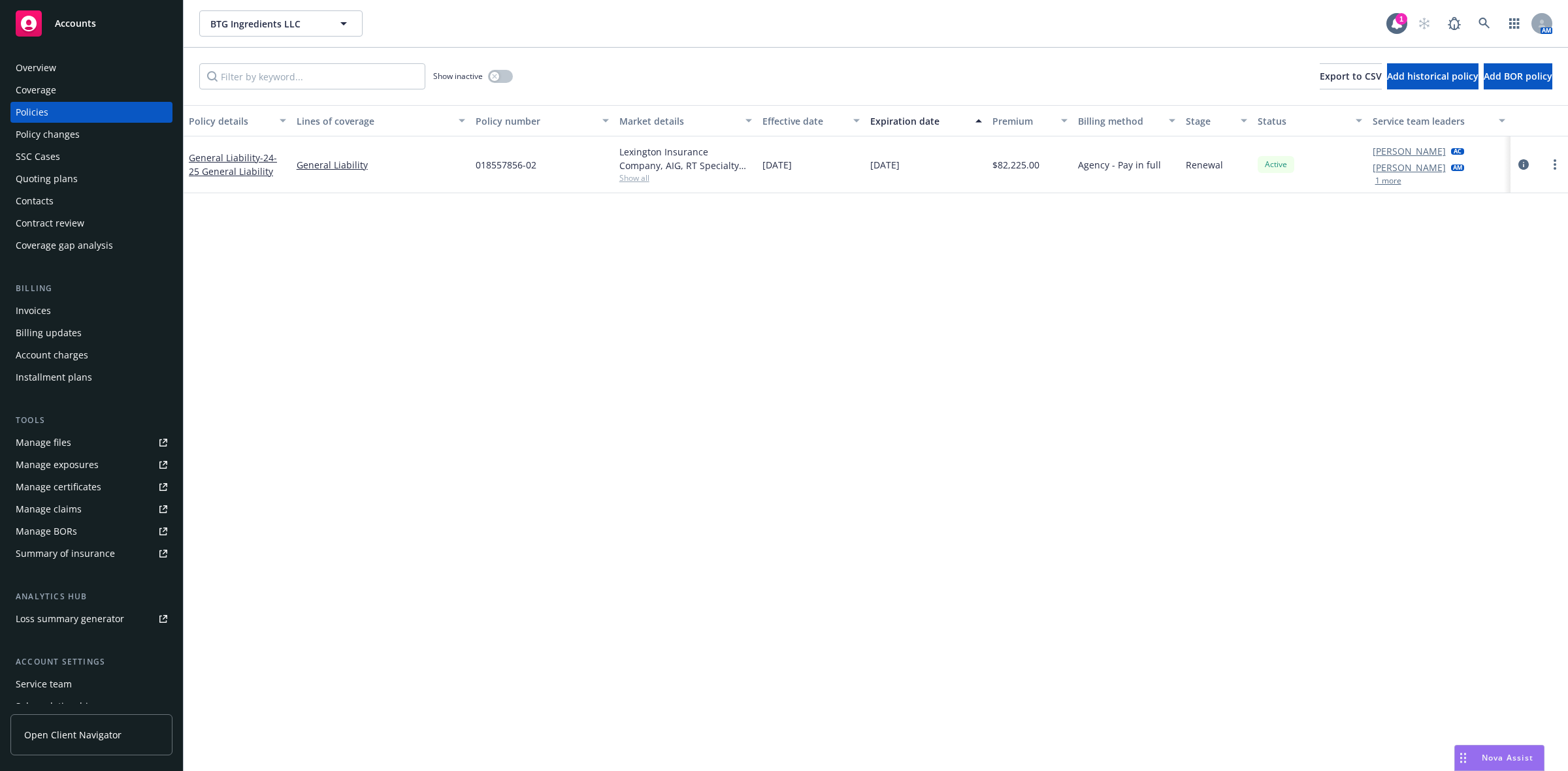
click at [119, 171] on div "Quoting plans" at bounding box center [91, 179] width 152 height 21
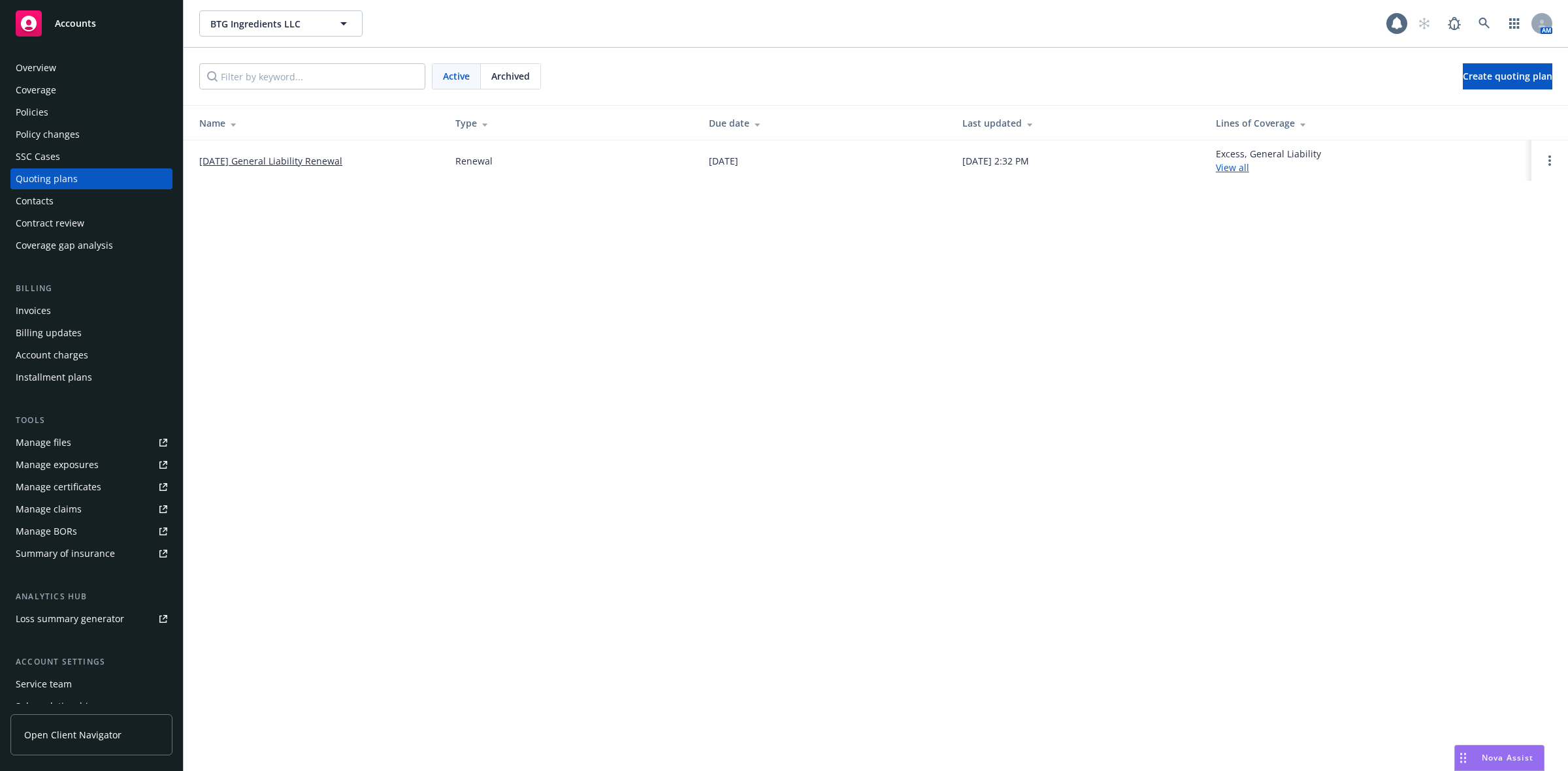
click at [327, 159] on link "[DATE] General Liability Renewal" at bounding box center [270, 160] width 143 height 13
